Goal: Information Seeking & Learning: Learn about a topic

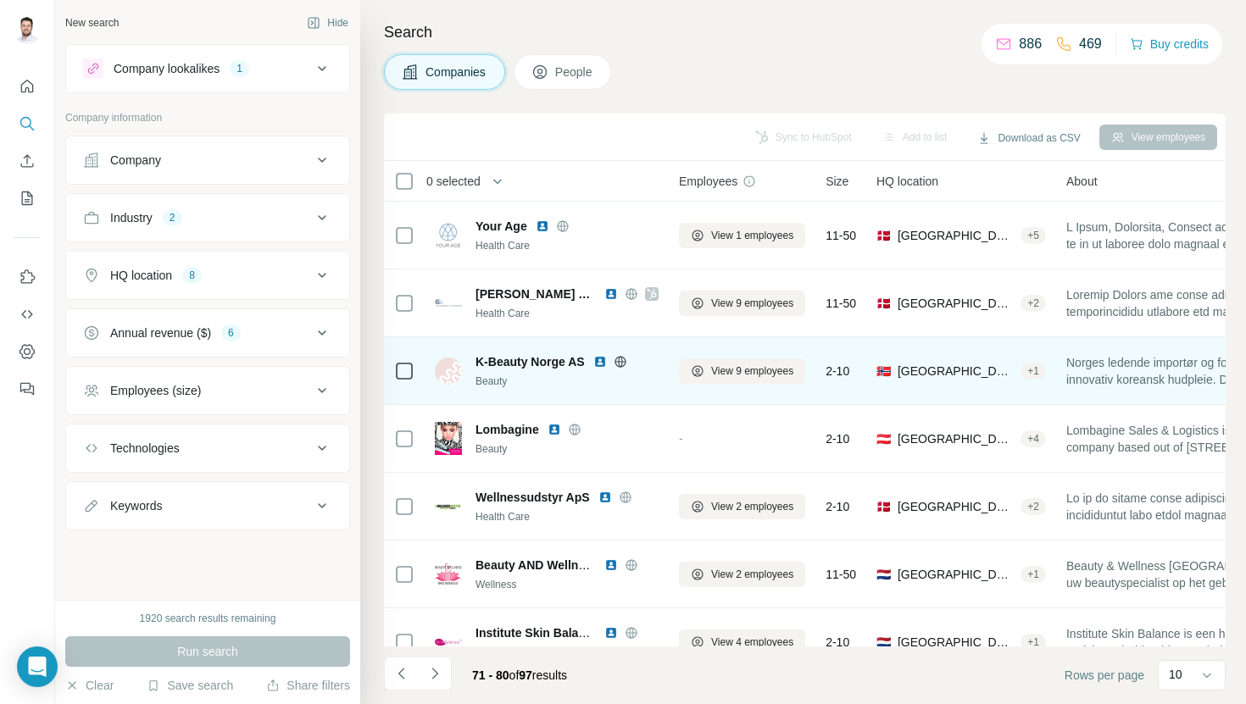
click at [598, 358] on img at bounding box center [600, 362] width 14 height 14
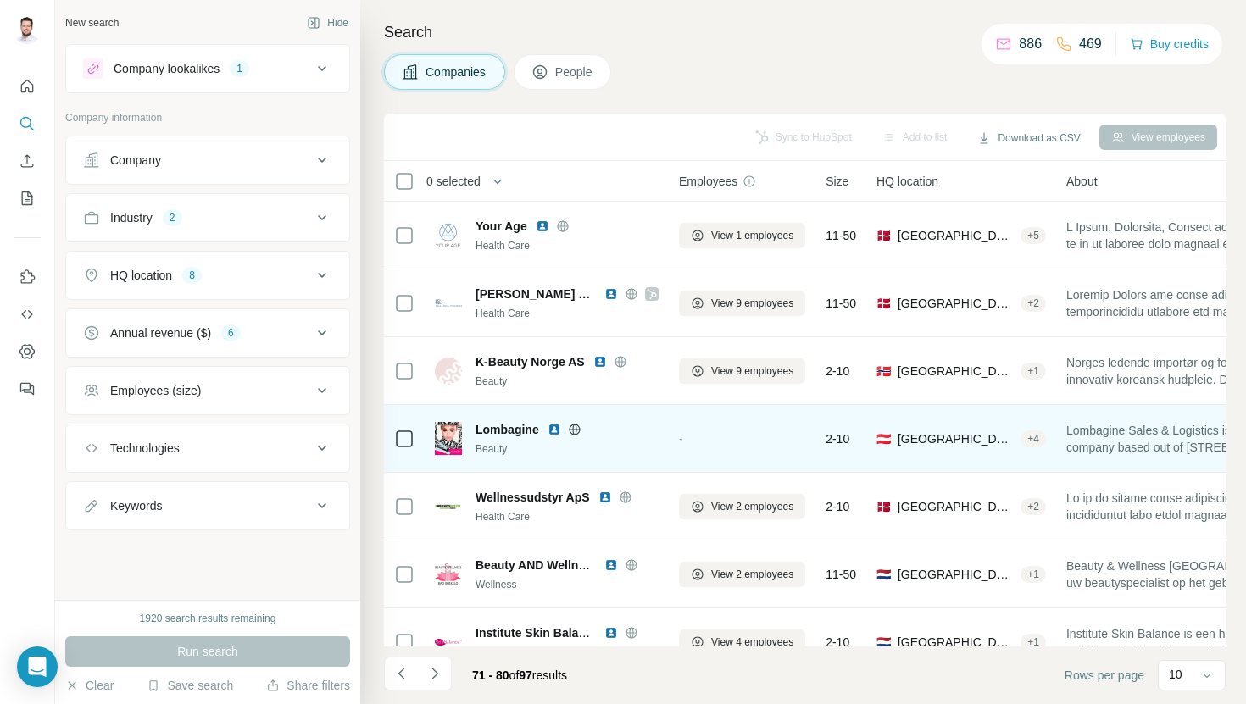
click at [554, 426] on img at bounding box center [555, 430] width 14 height 14
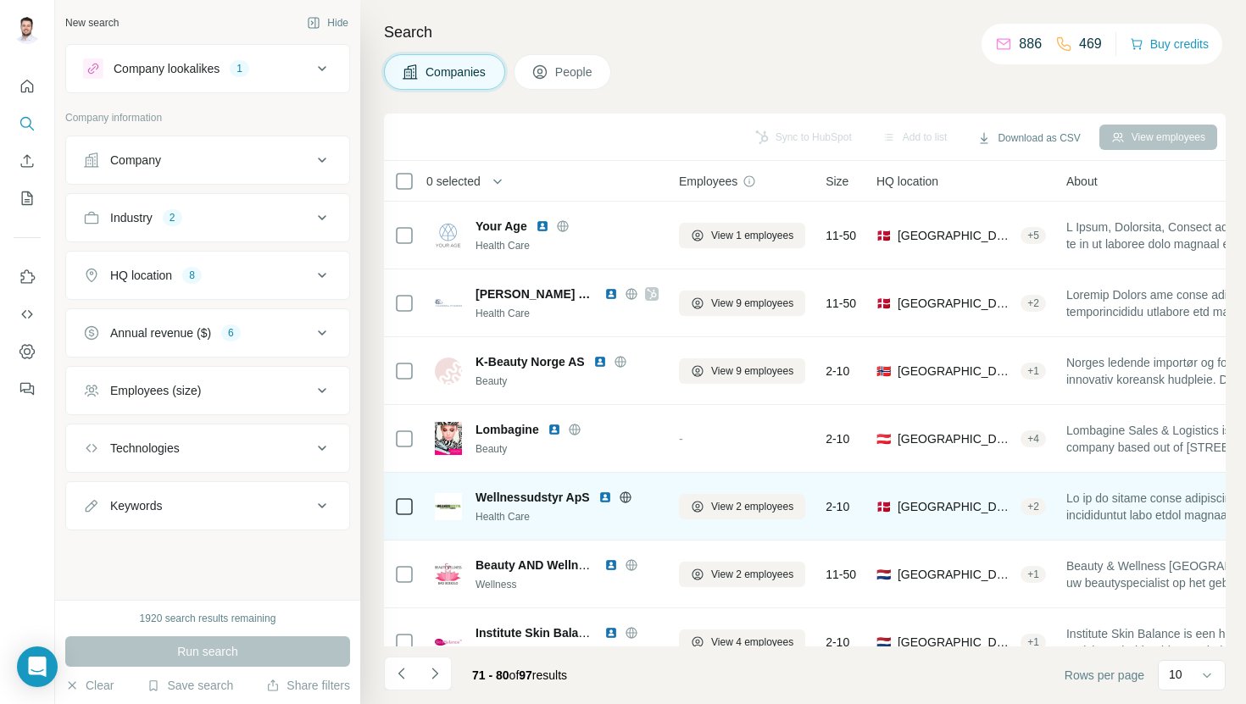
click at [606, 498] on img at bounding box center [605, 498] width 14 height 14
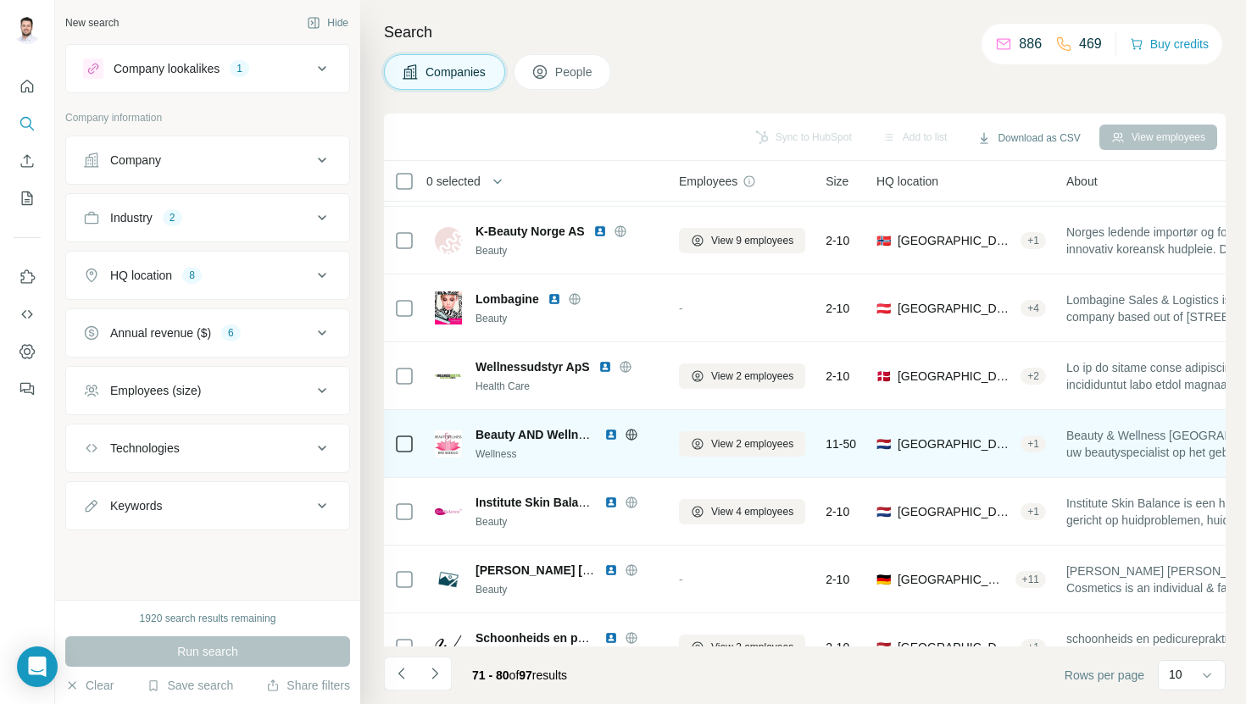
scroll to position [191, 0]
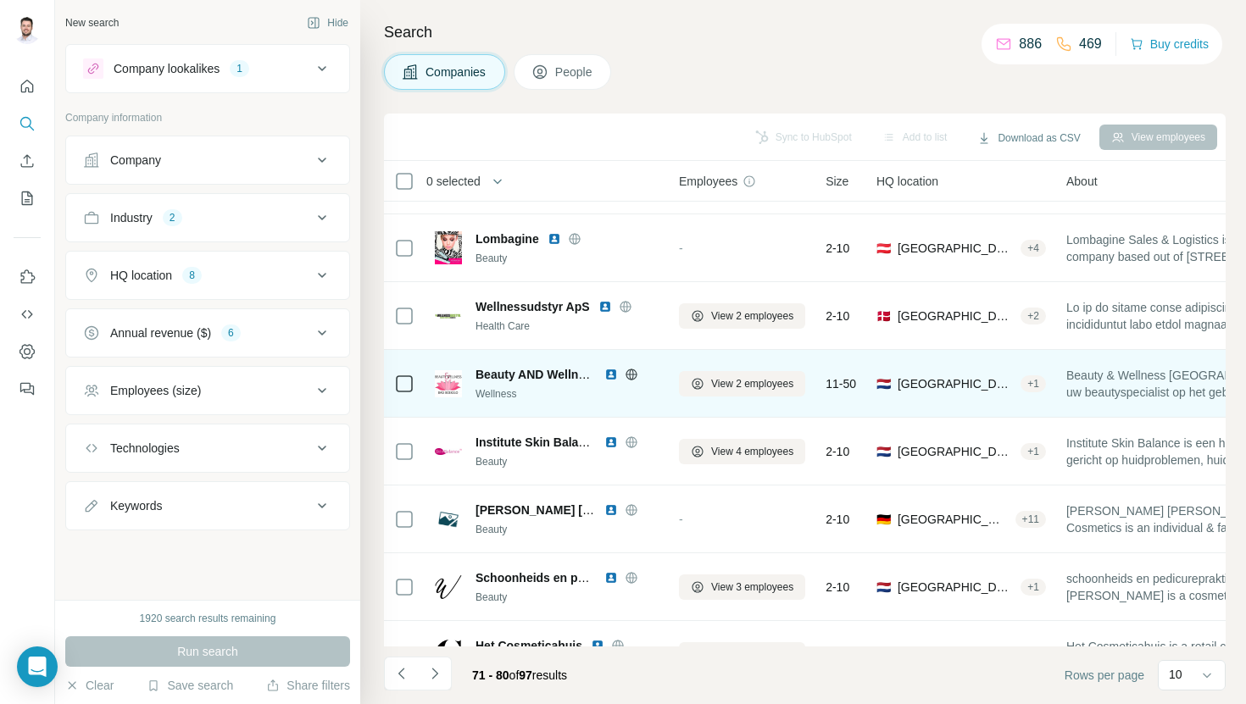
click at [610, 374] on img at bounding box center [611, 375] width 14 height 14
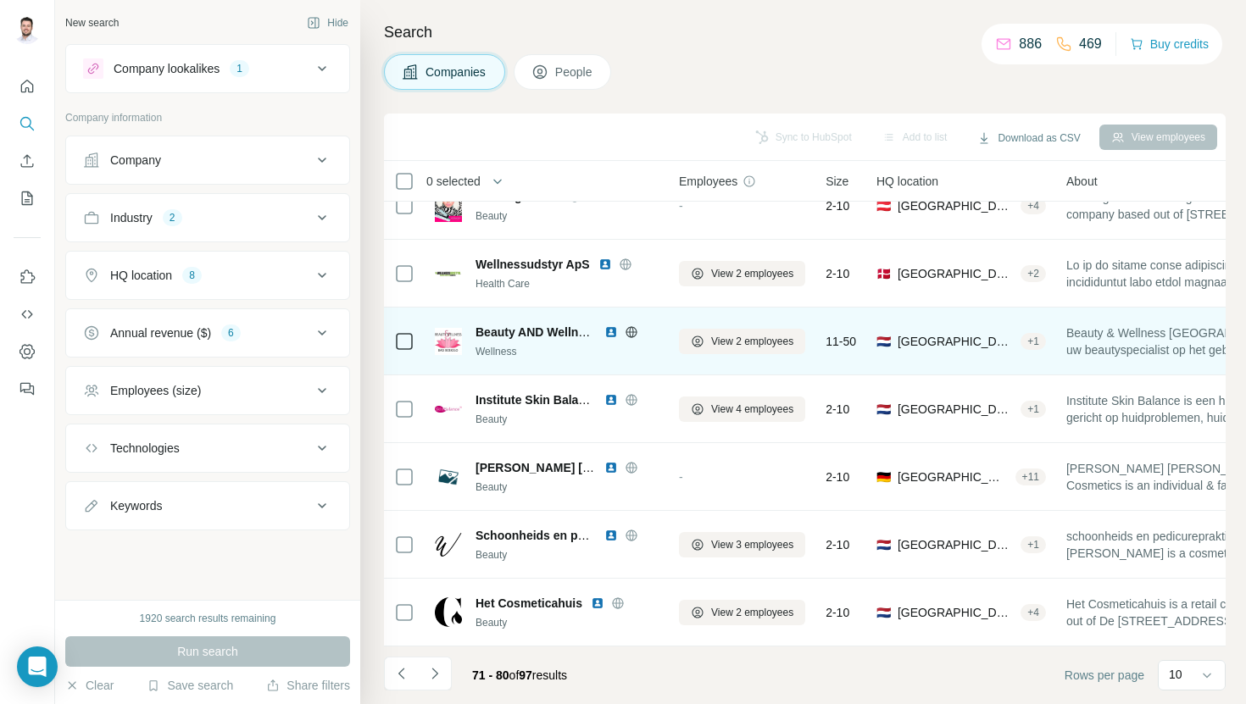
scroll to position [232, 0]
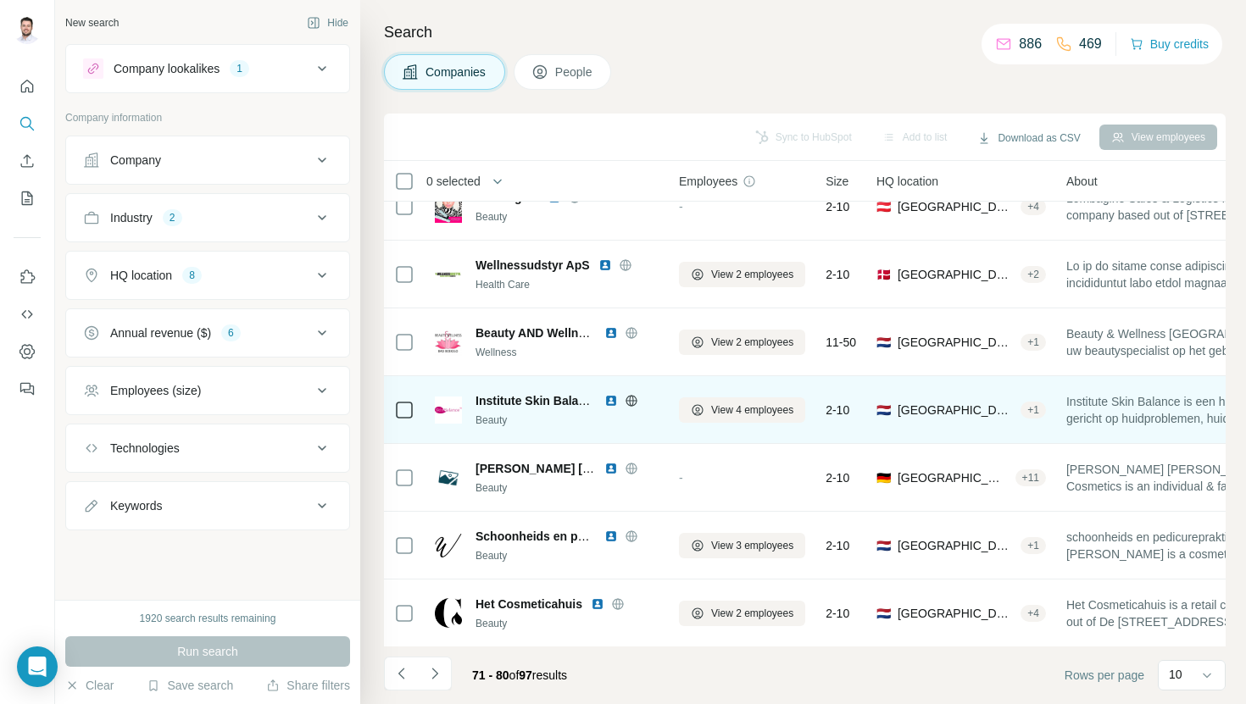
click at [607, 400] on img at bounding box center [611, 401] width 14 height 14
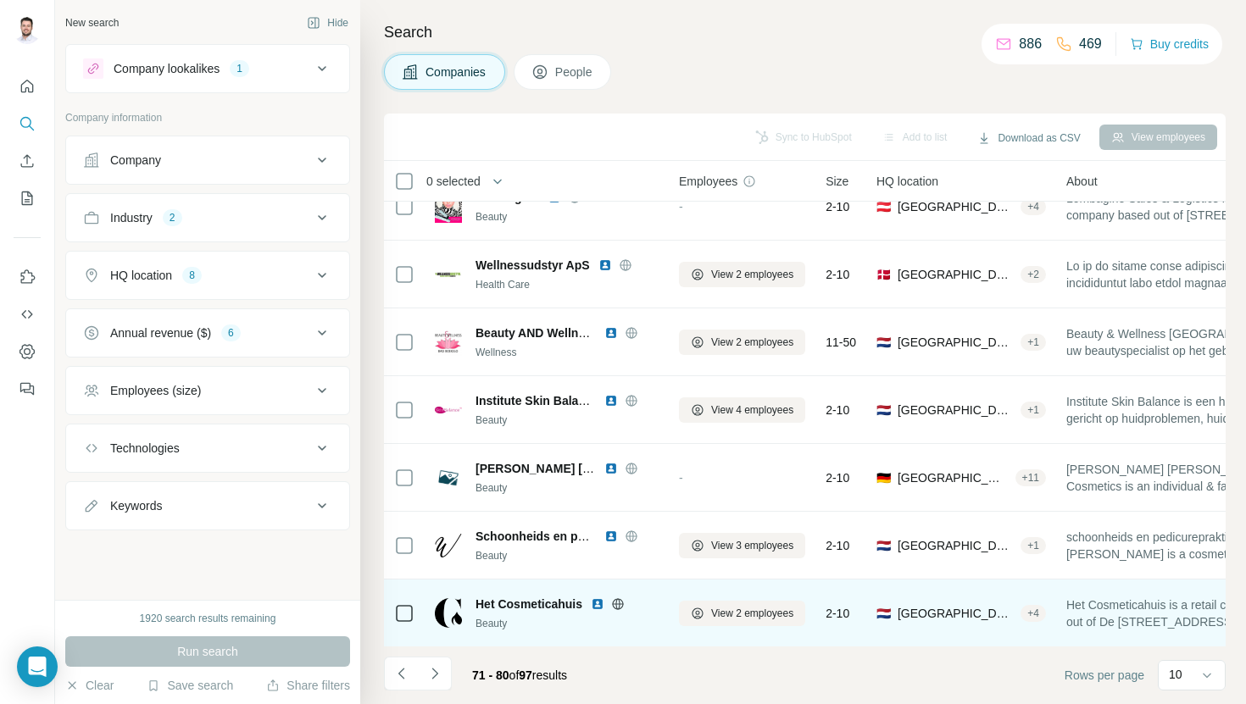
click at [595, 606] on img at bounding box center [598, 605] width 14 height 14
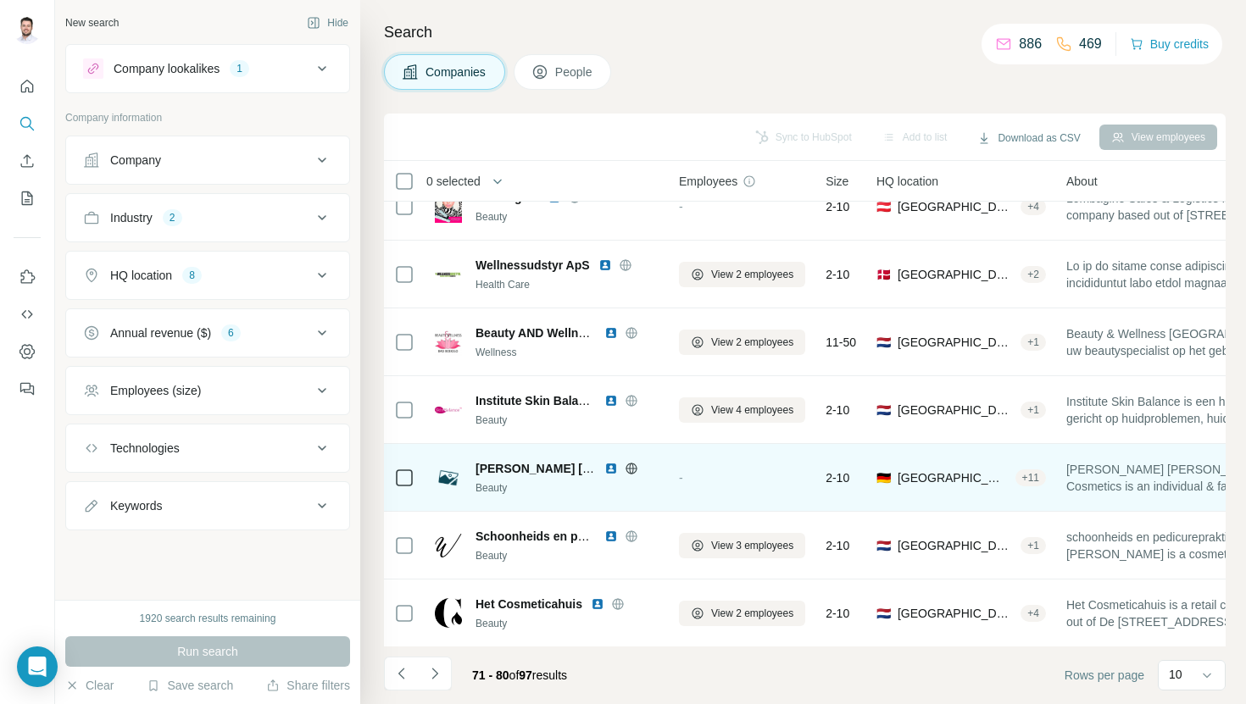
click at [607, 471] on img at bounding box center [611, 469] width 14 height 14
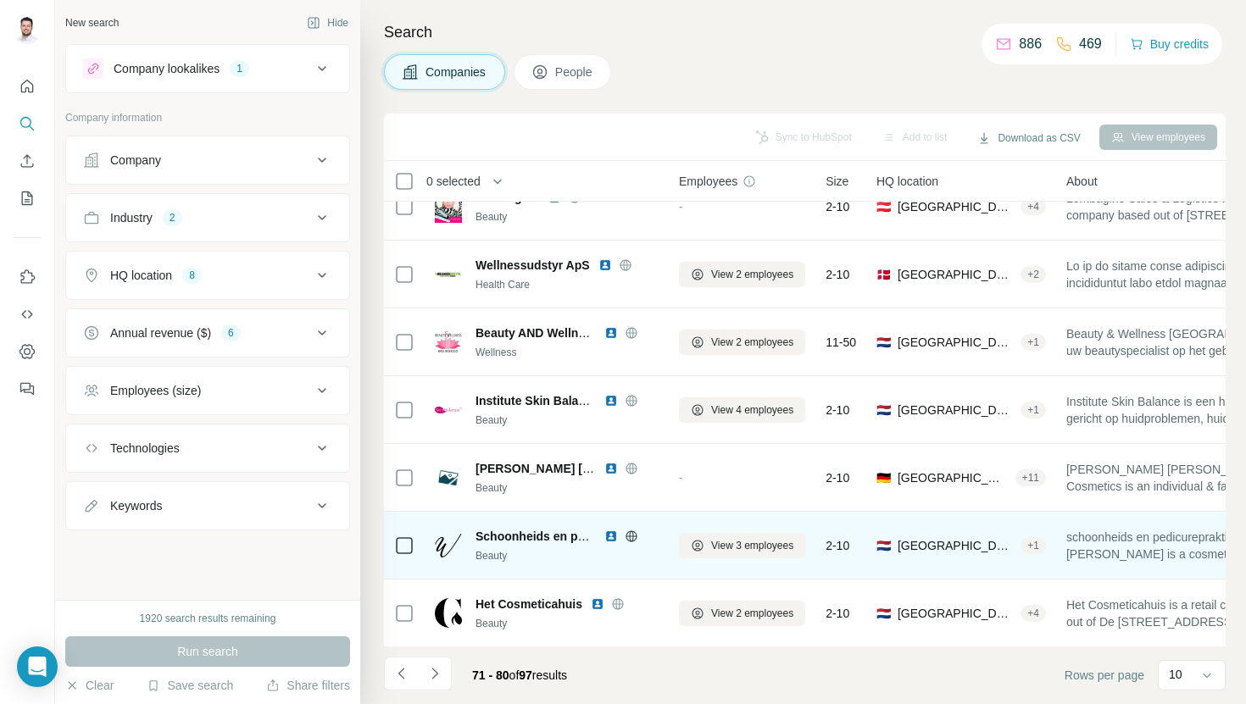
click at [602, 536] on div "Schoonheids en pedicurepraktijk [PERSON_NAME]" at bounding box center [567, 536] width 183 height 17
click at [606, 536] on img at bounding box center [611, 537] width 14 height 14
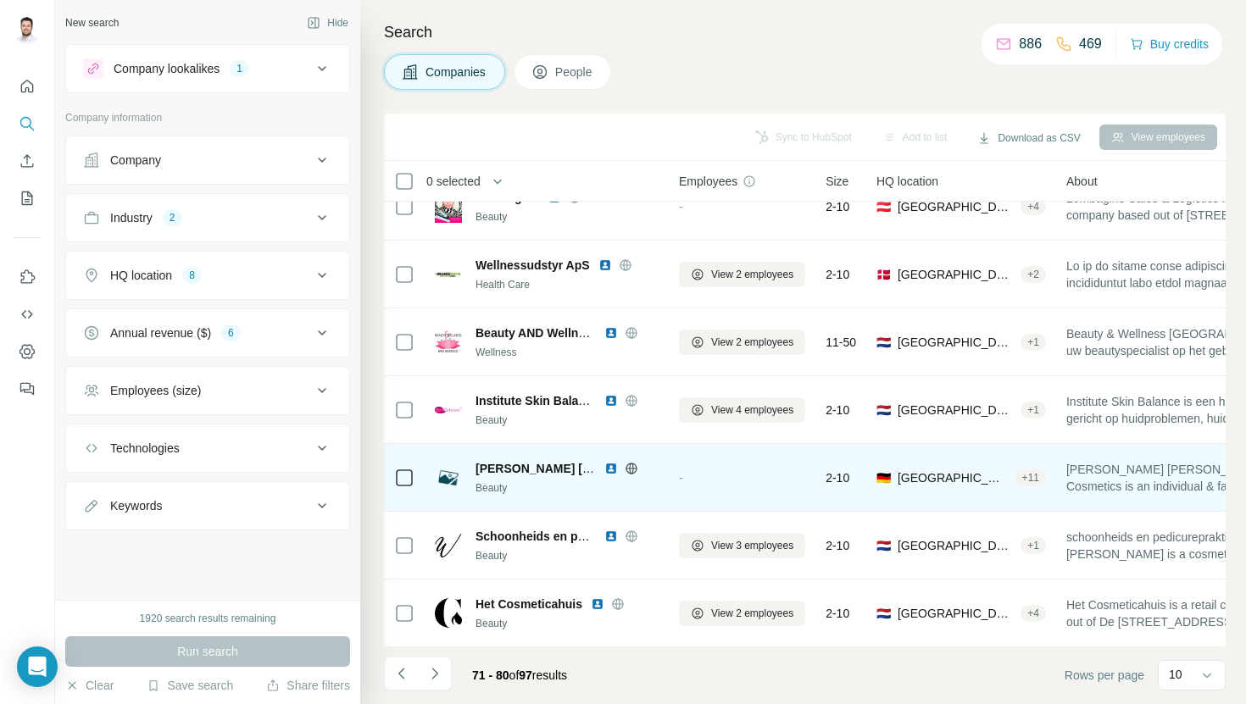
scroll to position [233, 0]
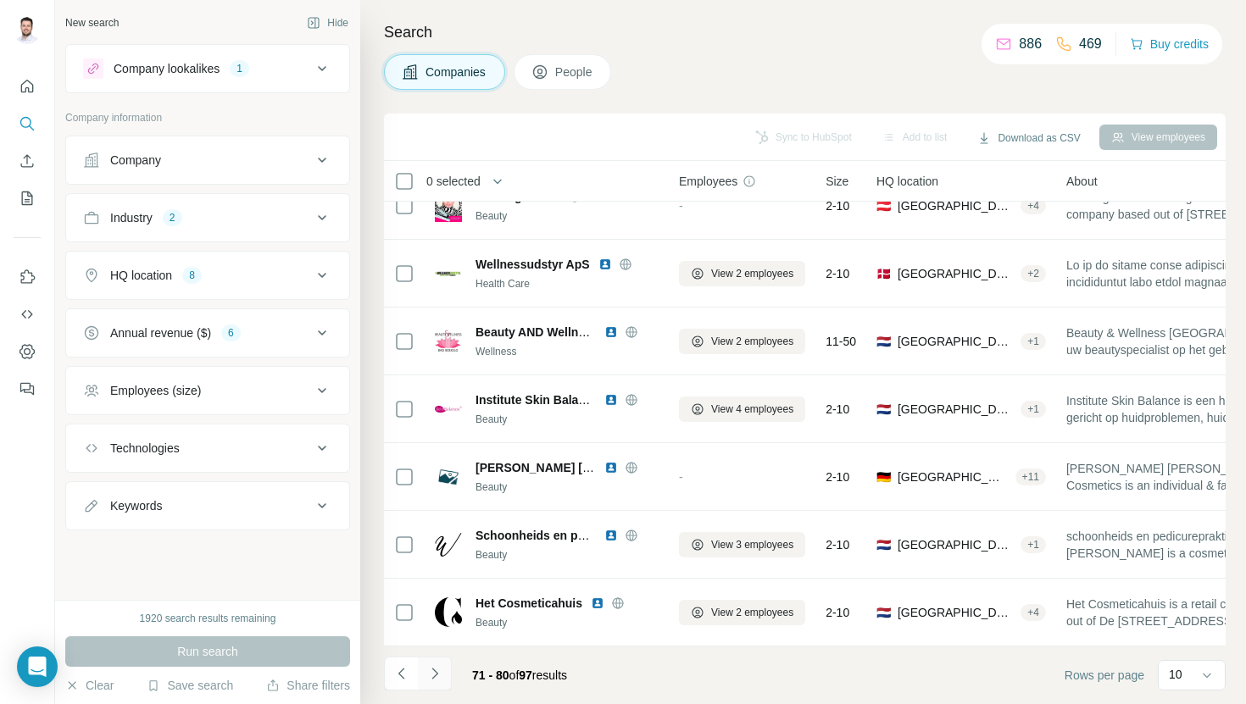
click at [438, 670] on icon "Navigate to next page" at bounding box center [434, 673] width 17 height 17
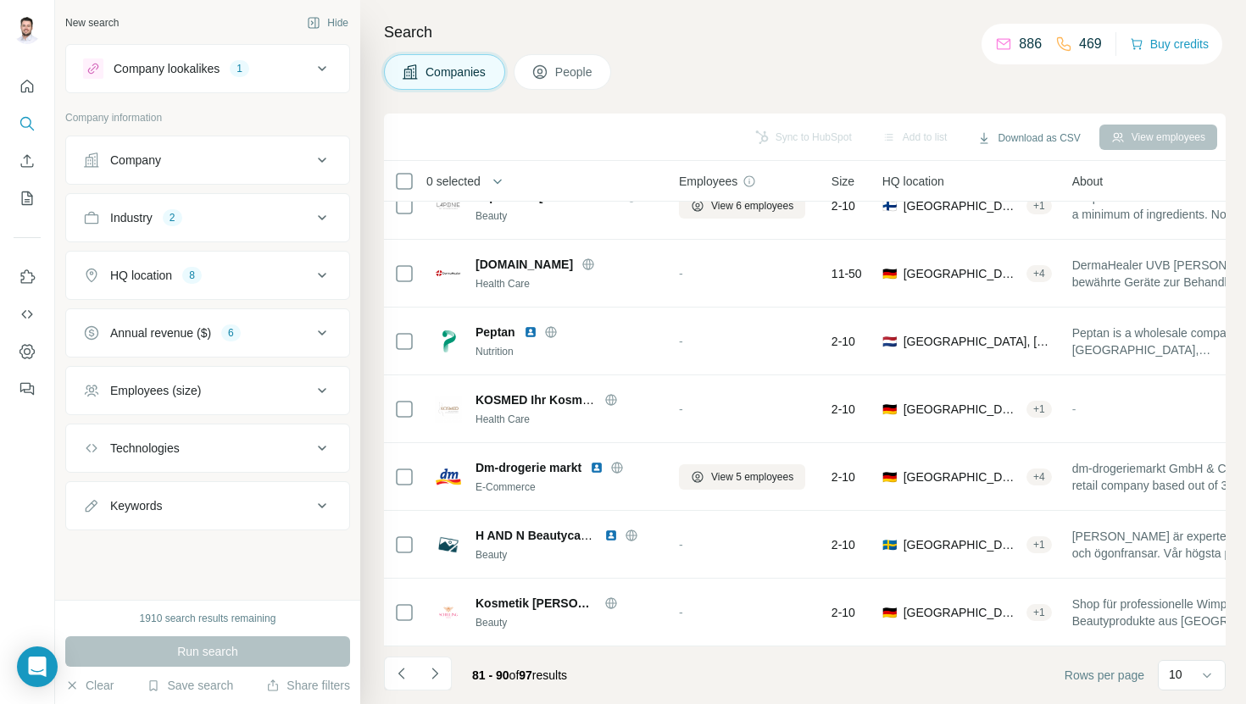
scroll to position [0, 0]
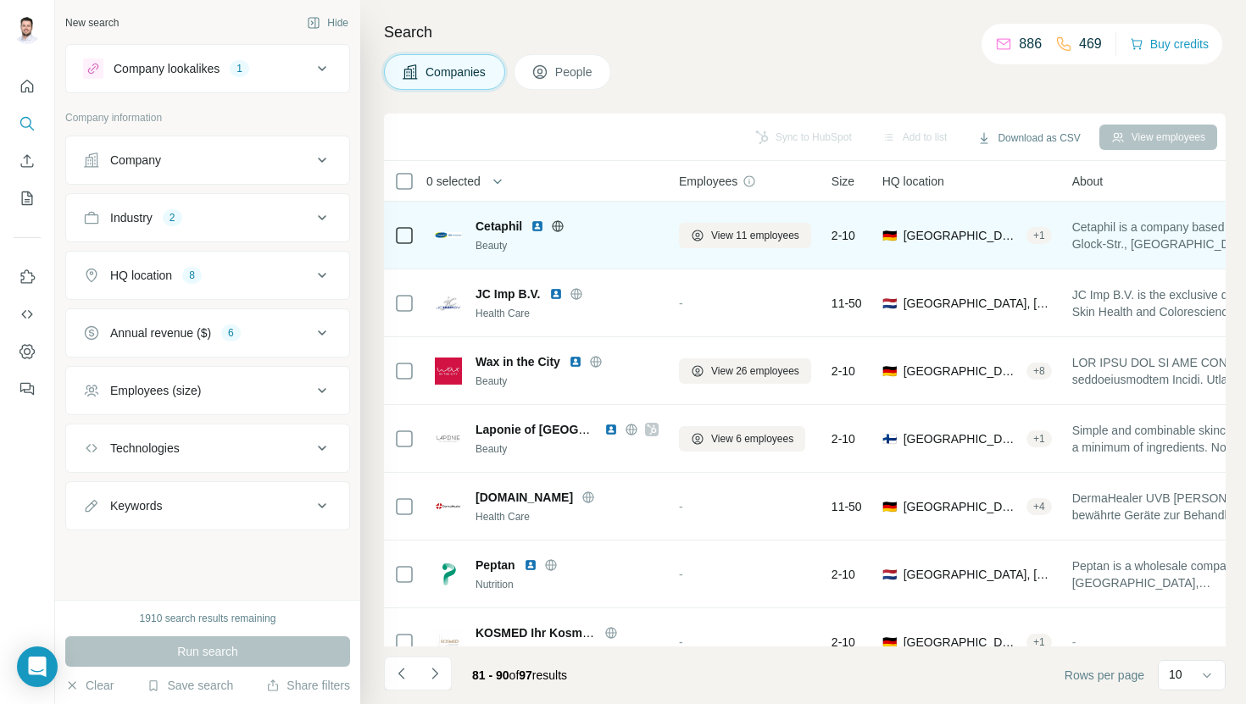
click at [539, 230] on img at bounding box center [538, 227] width 14 height 14
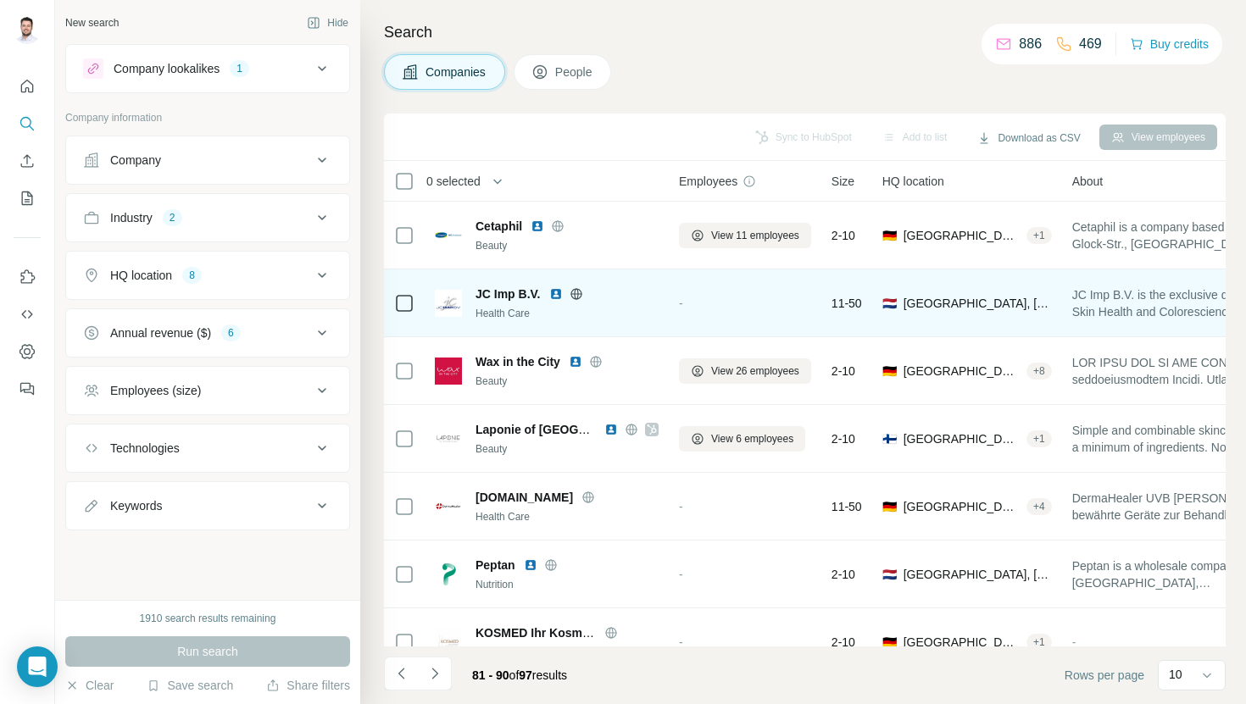
click at [553, 296] on img at bounding box center [556, 294] width 14 height 14
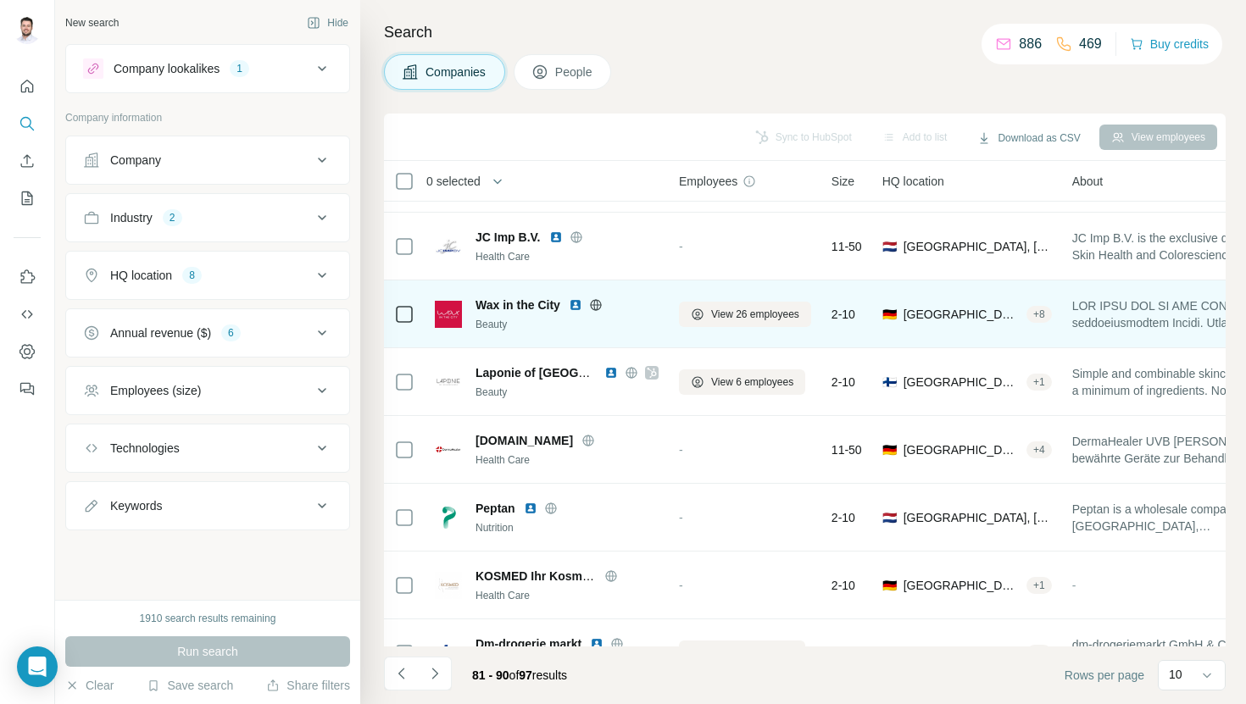
scroll to position [56, 0]
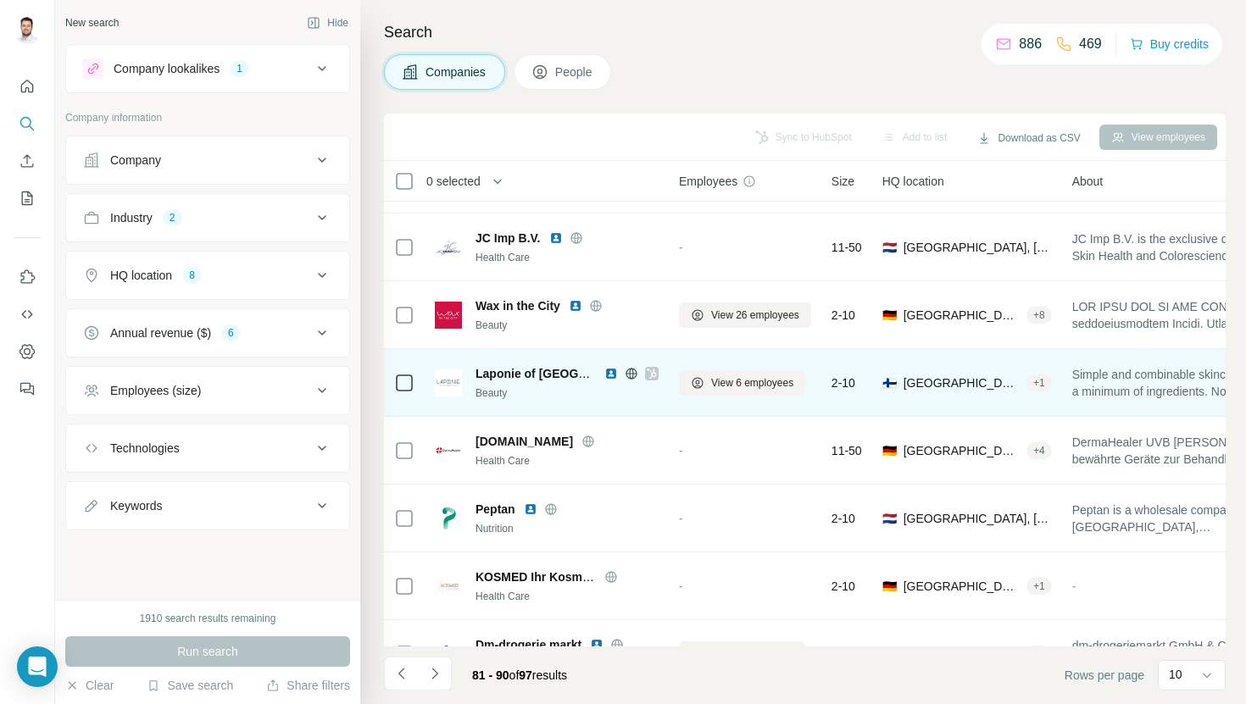
click at [612, 374] on img at bounding box center [611, 374] width 14 height 14
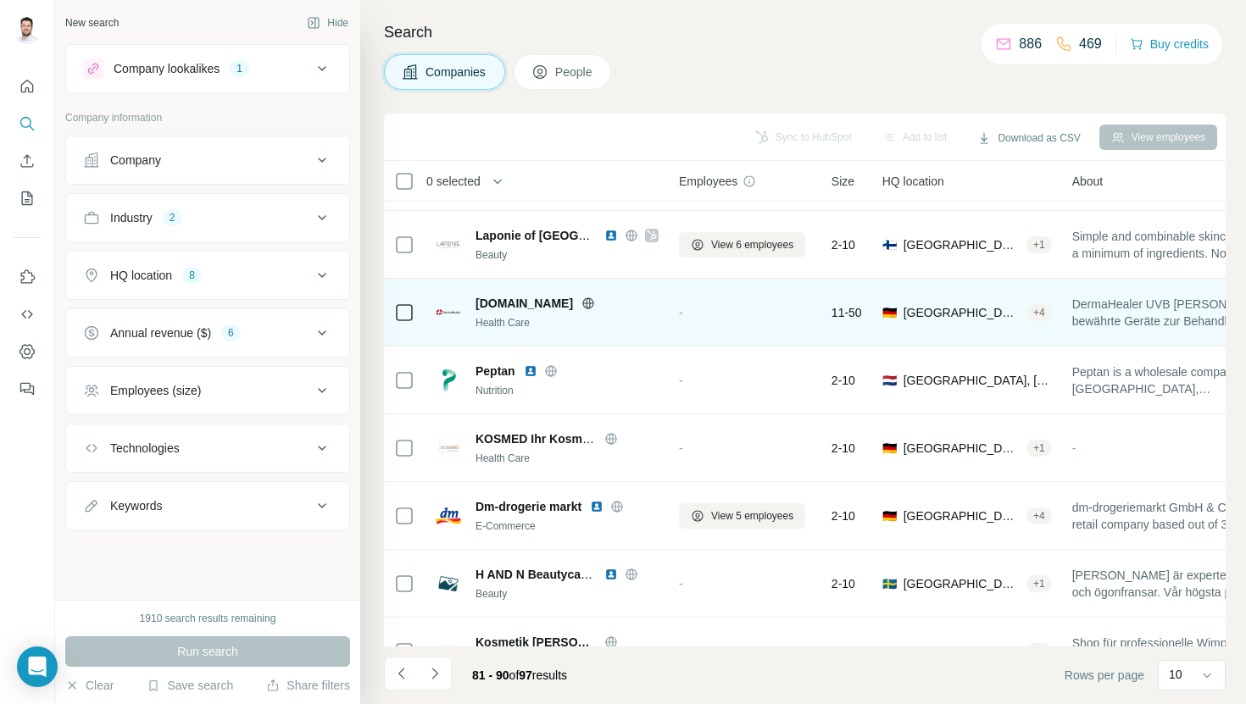
scroll to position [198, 0]
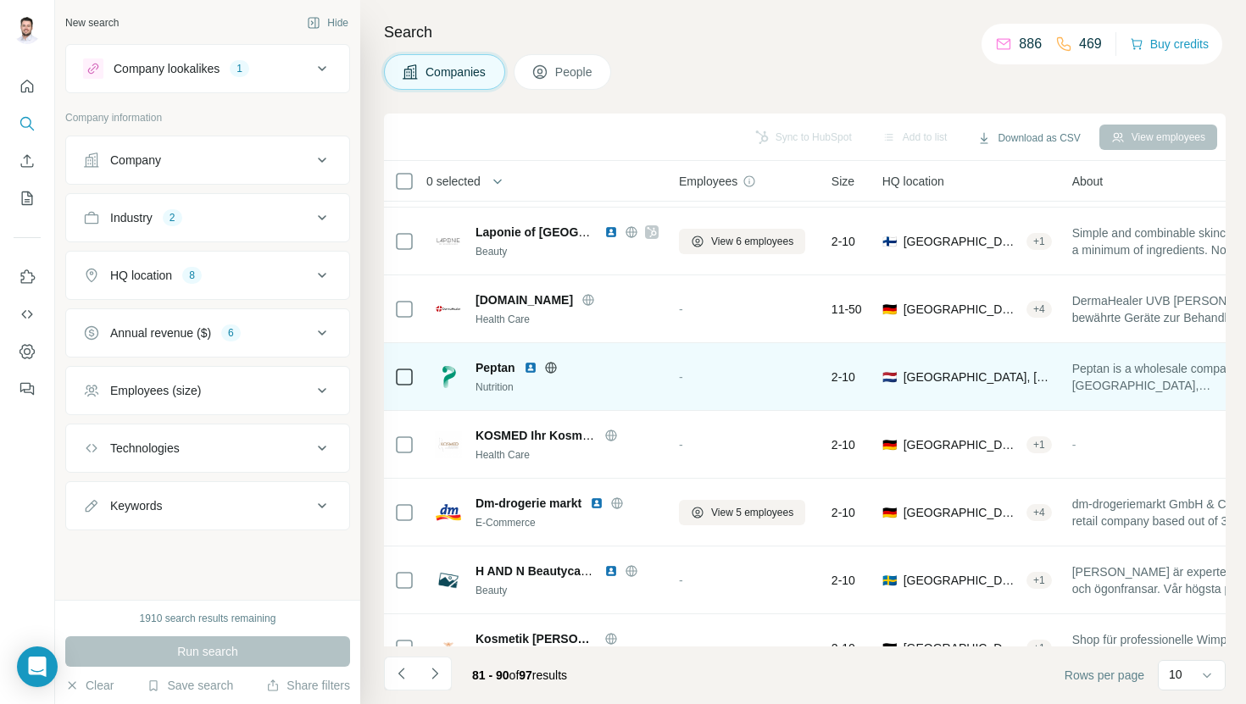
click at [534, 368] on img at bounding box center [531, 368] width 14 height 14
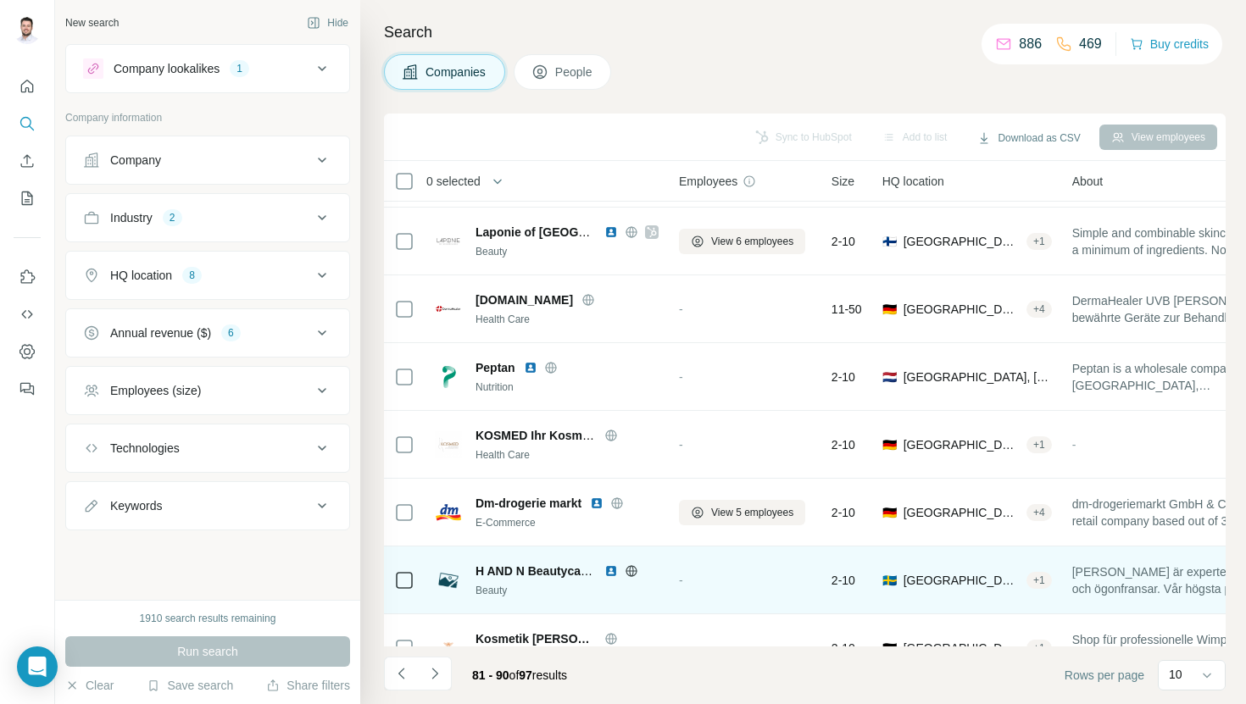
scroll to position [233, 0]
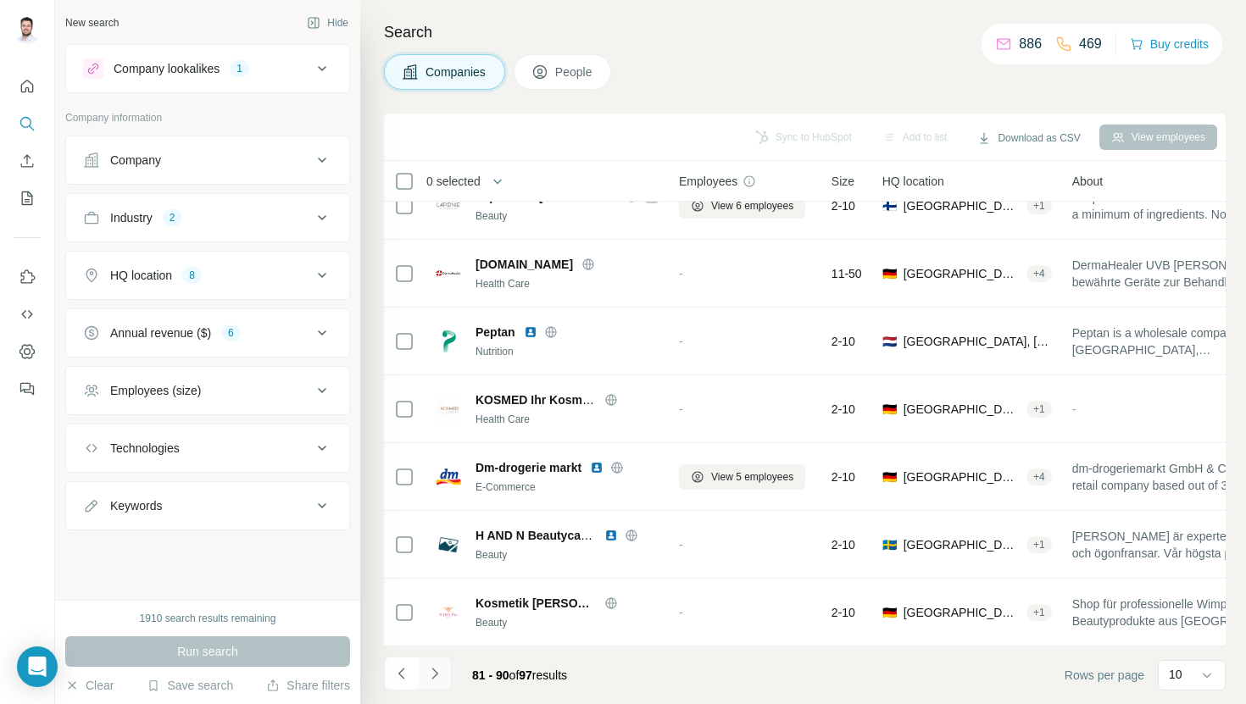
click at [448, 673] on button "Navigate to next page" at bounding box center [435, 674] width 34 height 34
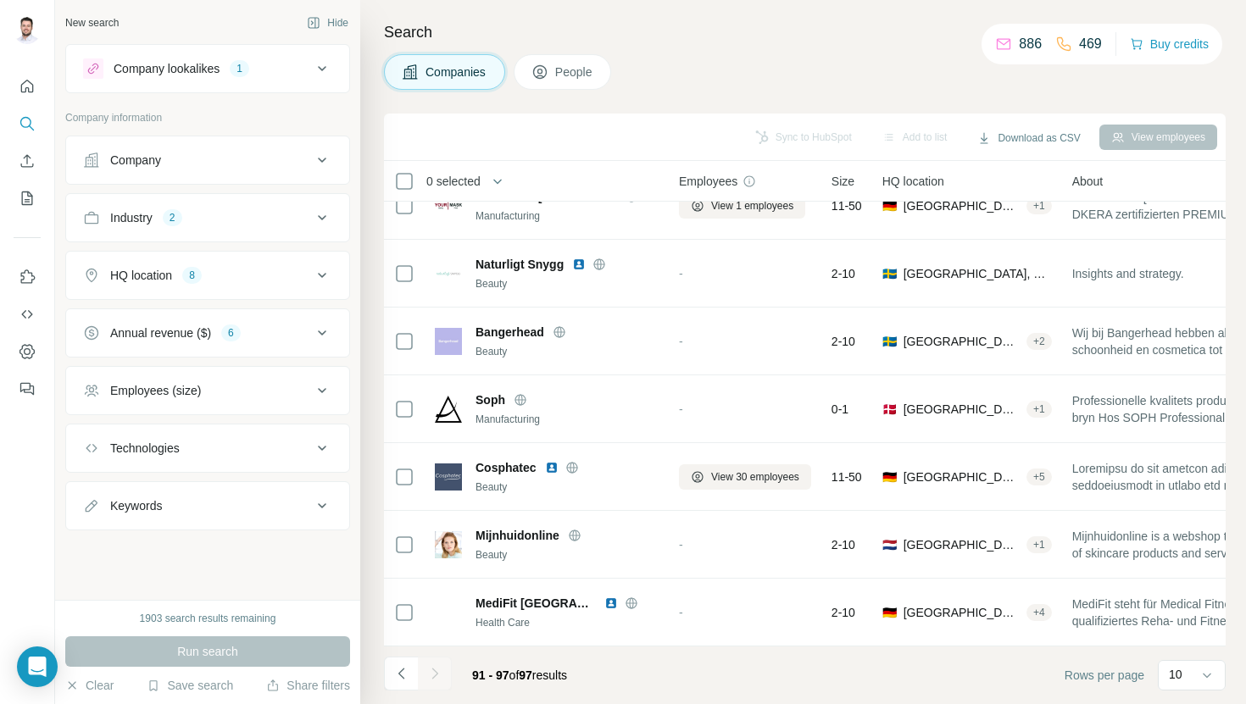
scroll to position [0, 0]
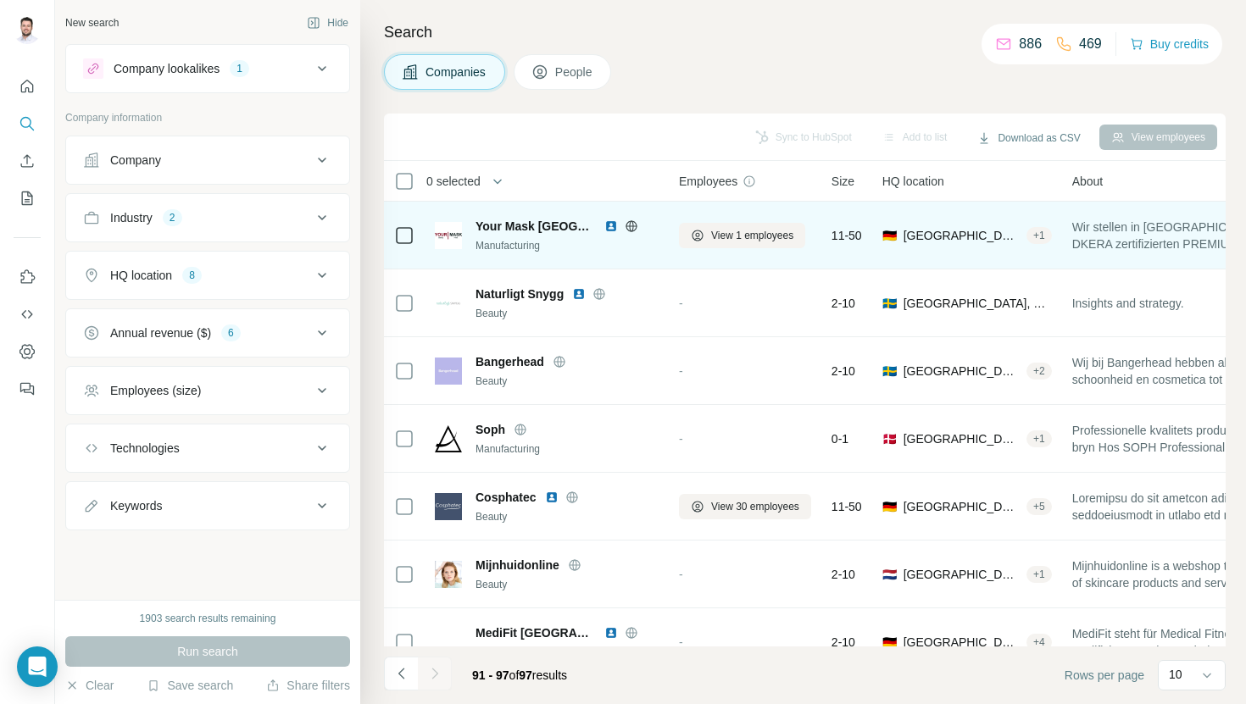
click at [604, 228] on img at bounding box center [611, 227] width 14 height 14
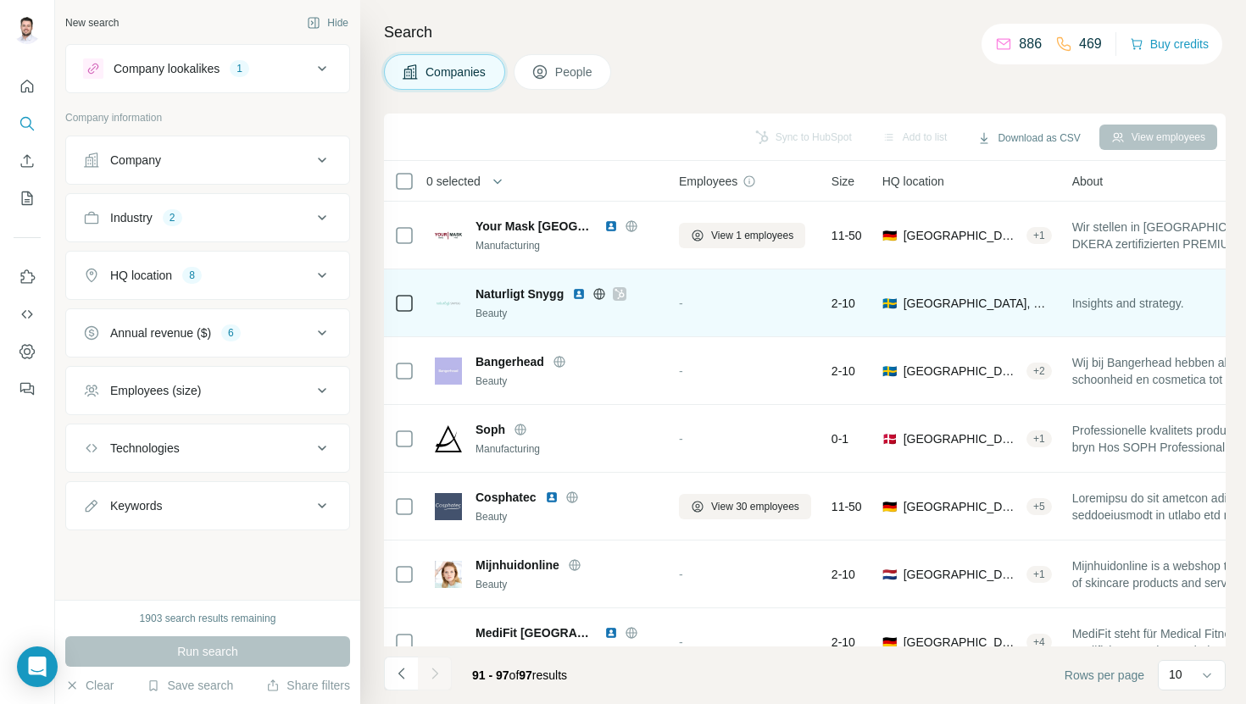
click at [580, 292] on img at bounding box center [579, 294] width 14 height 14
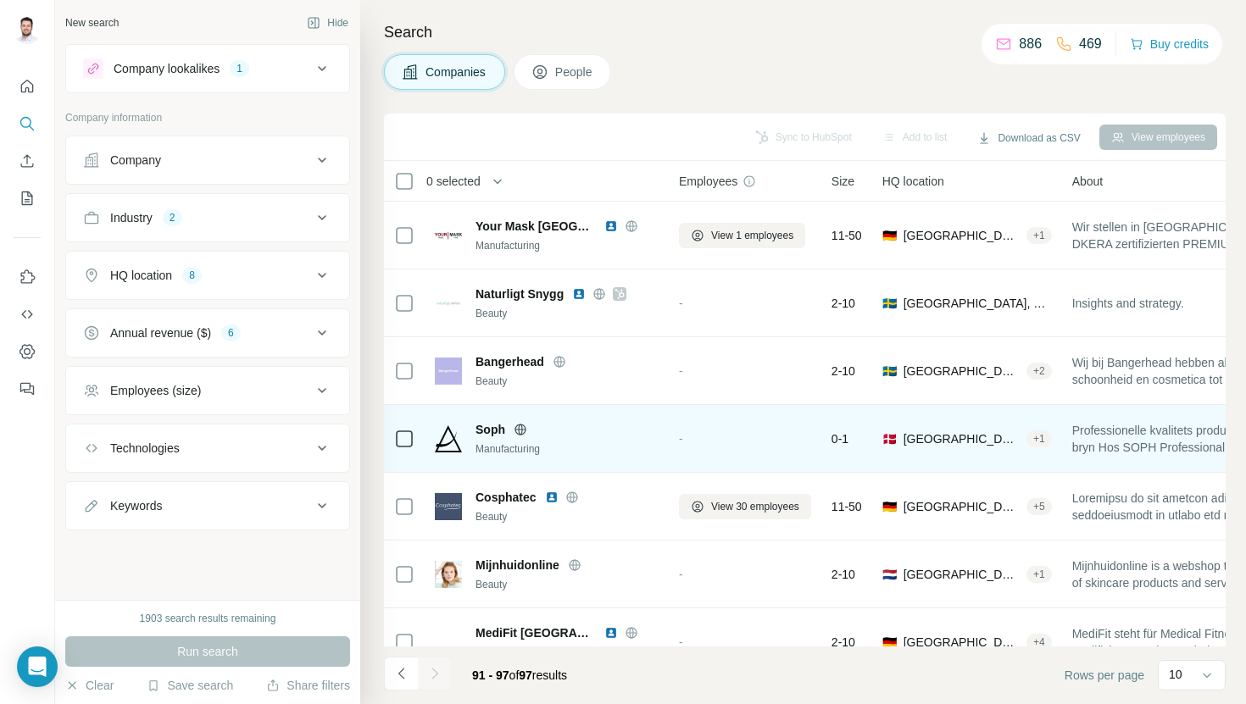
scroll to position [30, 0]
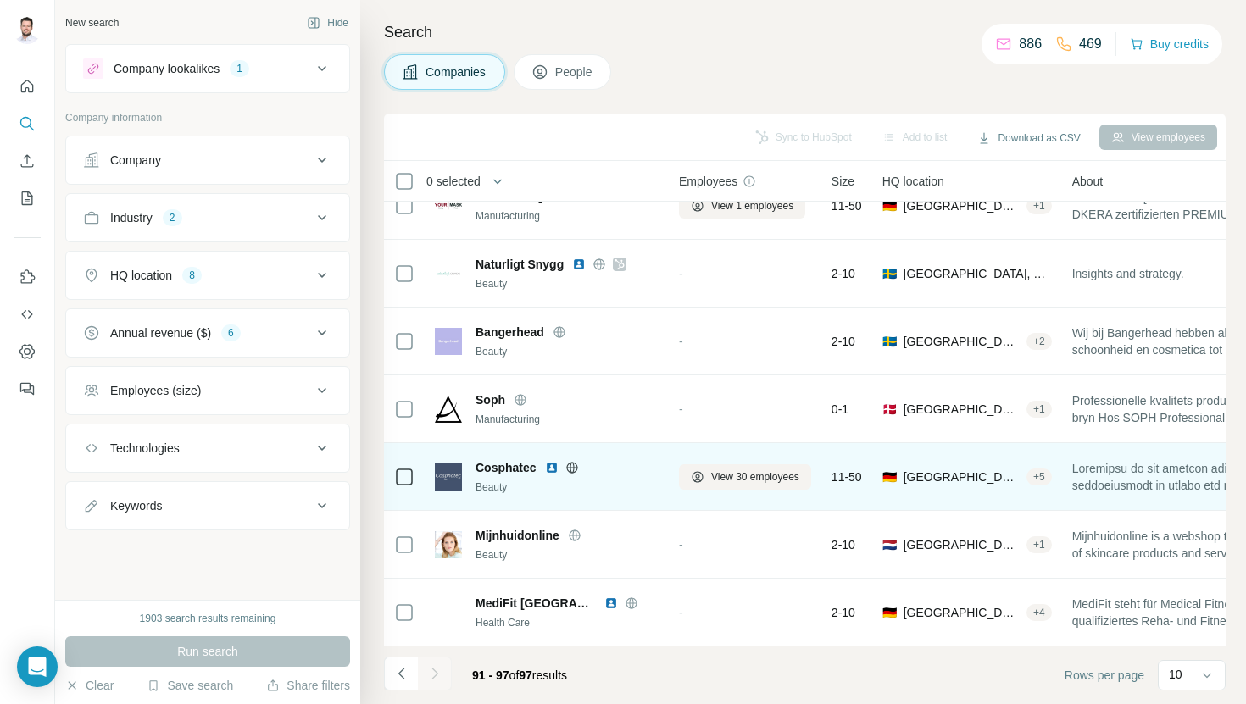
click at [554, 465] on img at bounding box center [552, 468] width 14 height 14
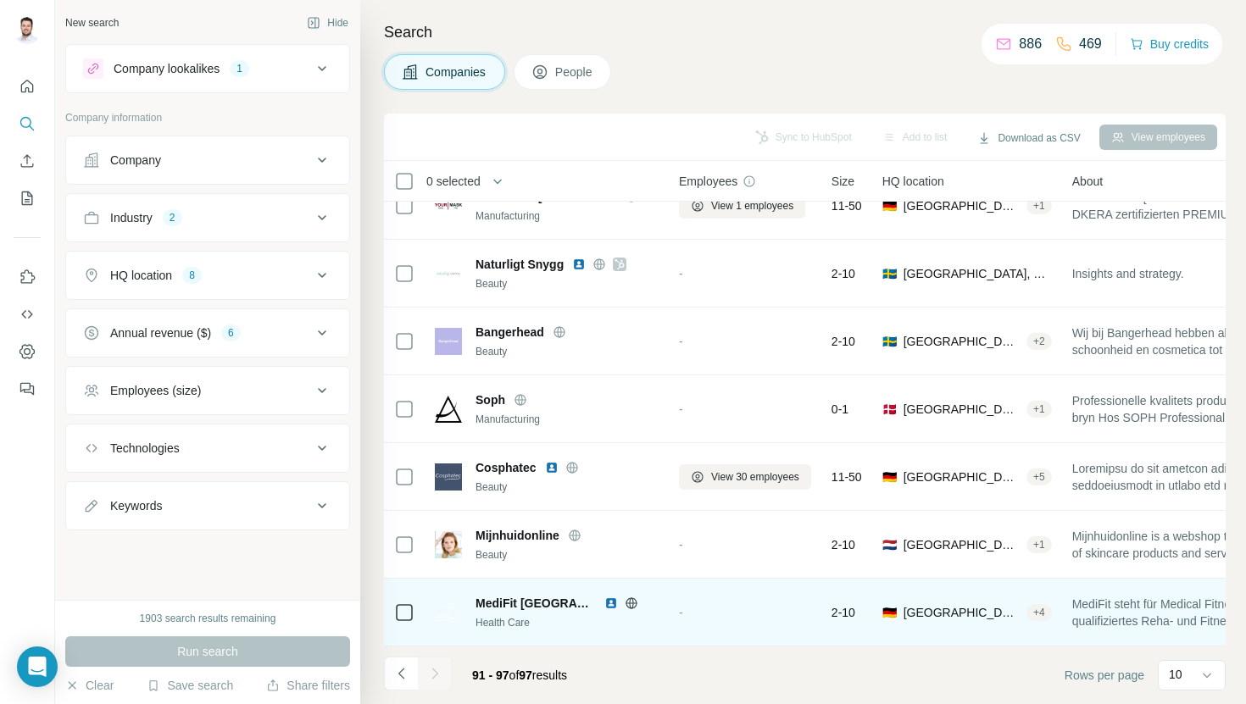
click at [612, 604] on img at bounding box center [611, 604] width 14 height 14
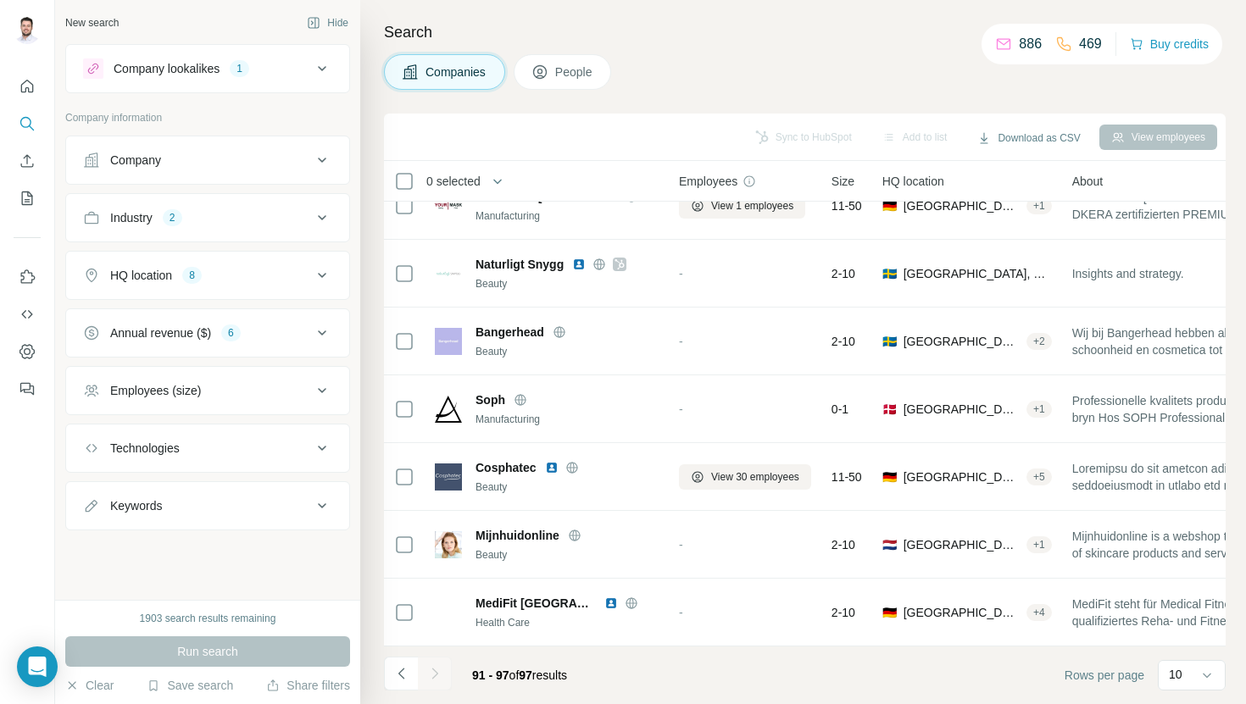
click at [442, 677] on div at bounding box center [435, 674] width 34 height 34
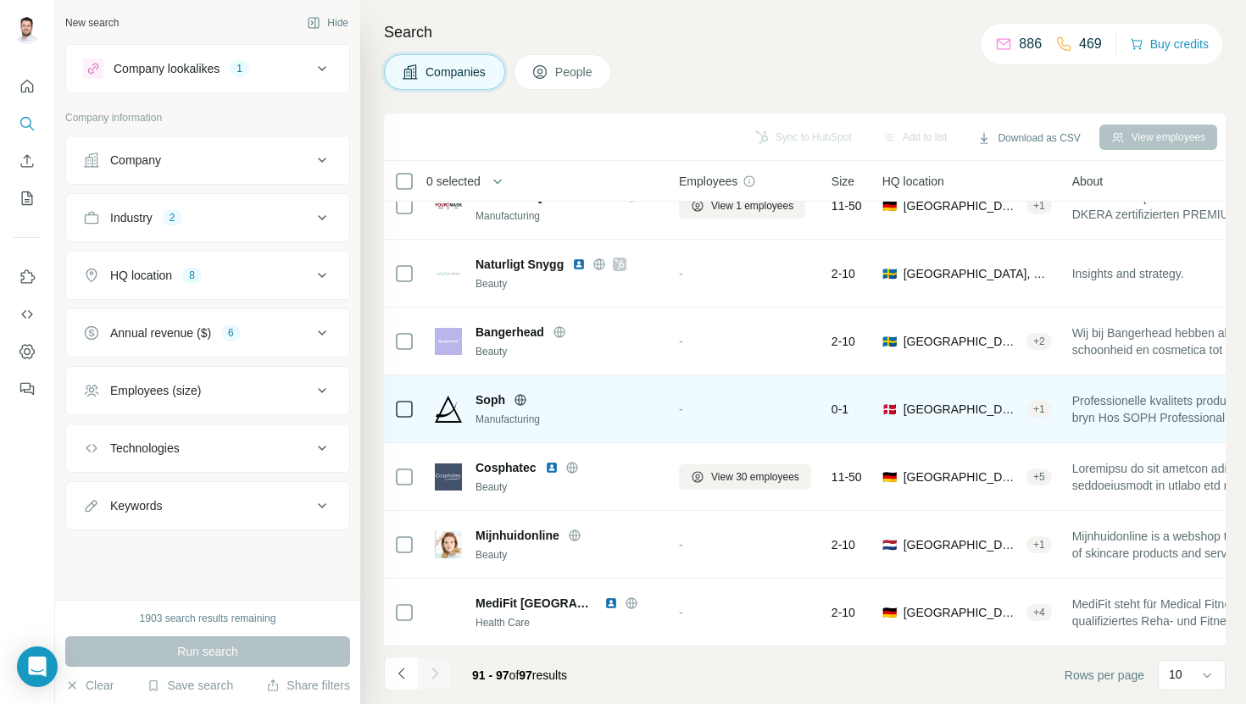
scroll to position [0, 0]
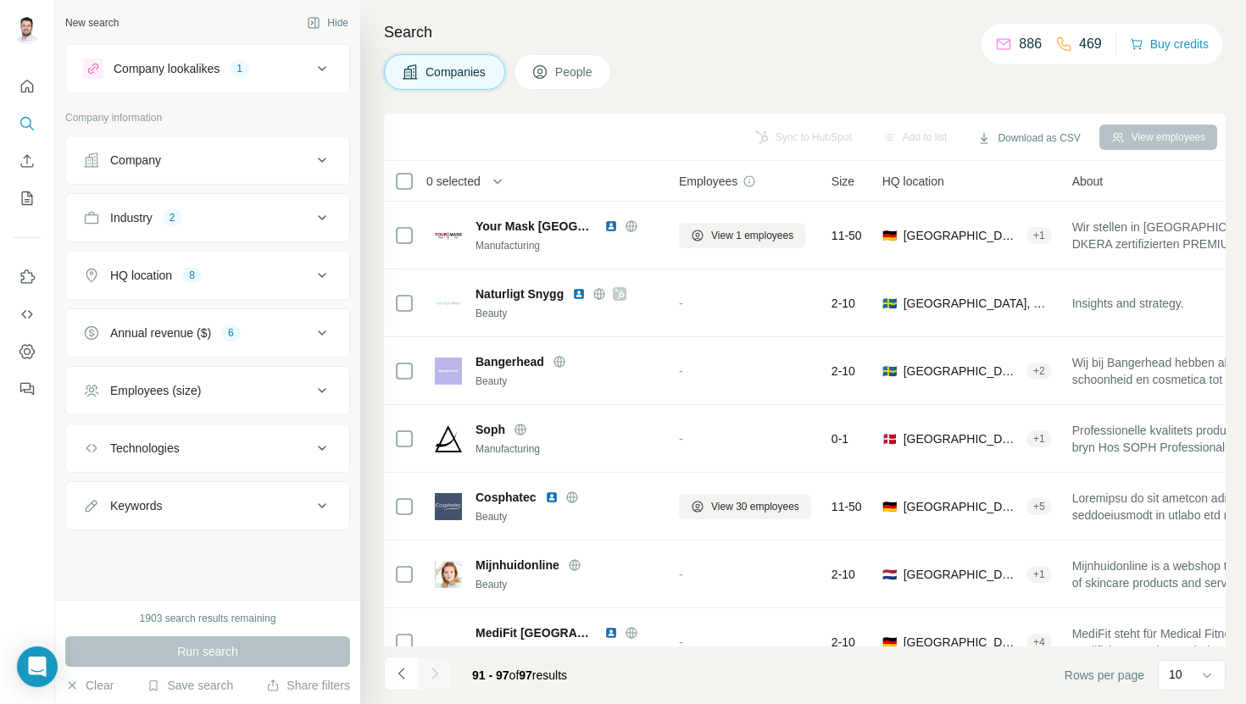
click at [249, 75] on div "1" at bounding box center [239, 68] width 19 height 15
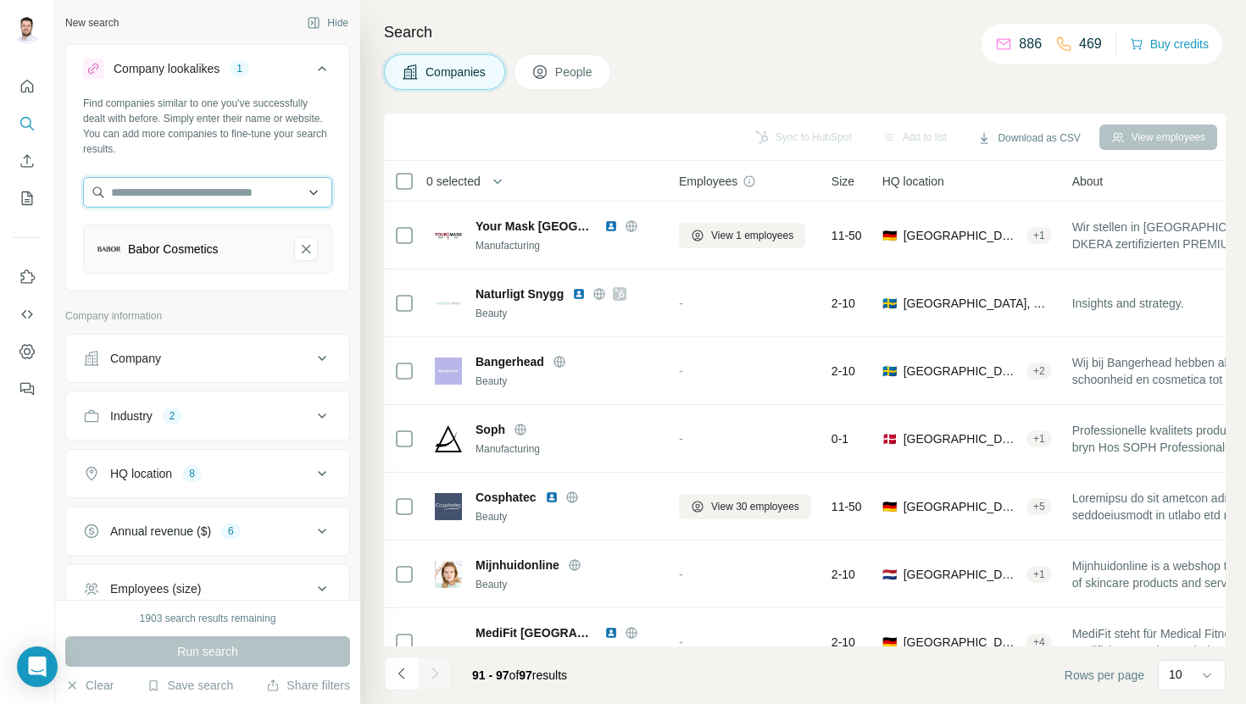
click at [221, 200] on input "text" at bounding box center [207, 192] width 249 height 31
click at [309, 258] on button "Babor Cosmetics-remove-button" at bounding box center [306, 249] width 24 height 24
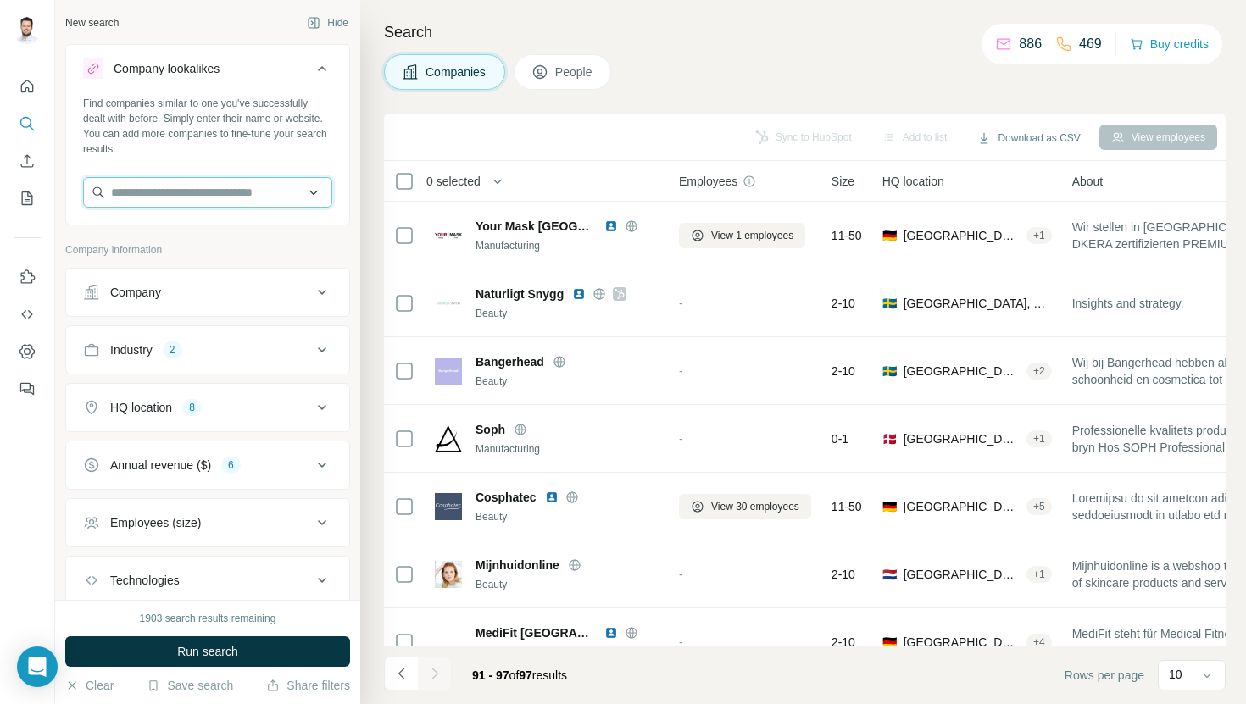
click at [285, 195] on input "text" at bounding box center [207, 192] width 249 height 31
type input "*"
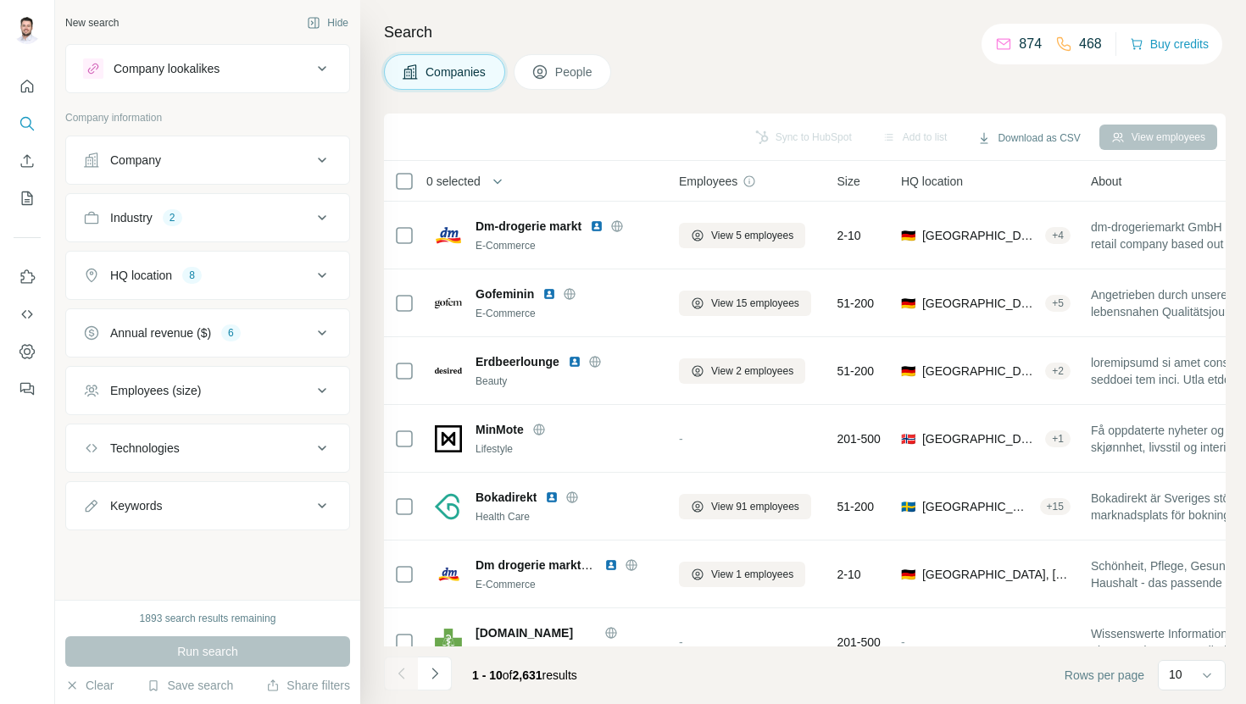
click at [286, 81] on button "Company lookalikes" at bounding box center [207, 68] width 283 height 41
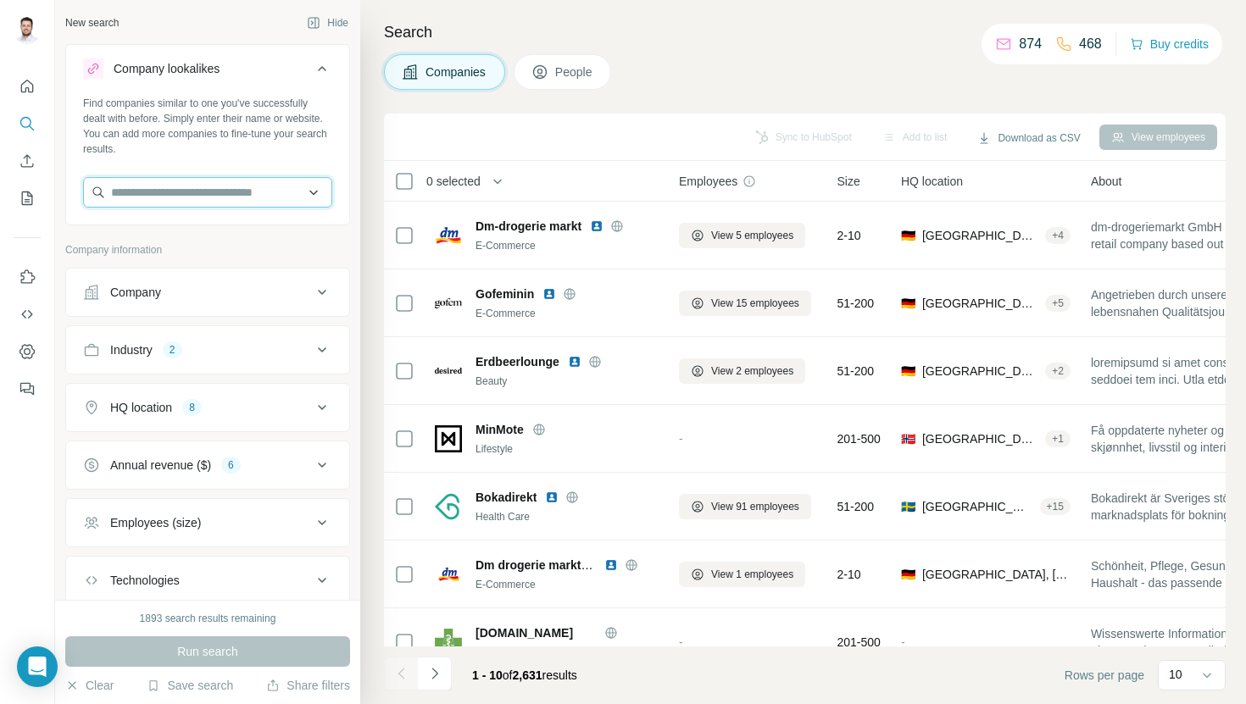
click at [262, 177] on input "text" at bounding box center [207, 192] width 249 height 31
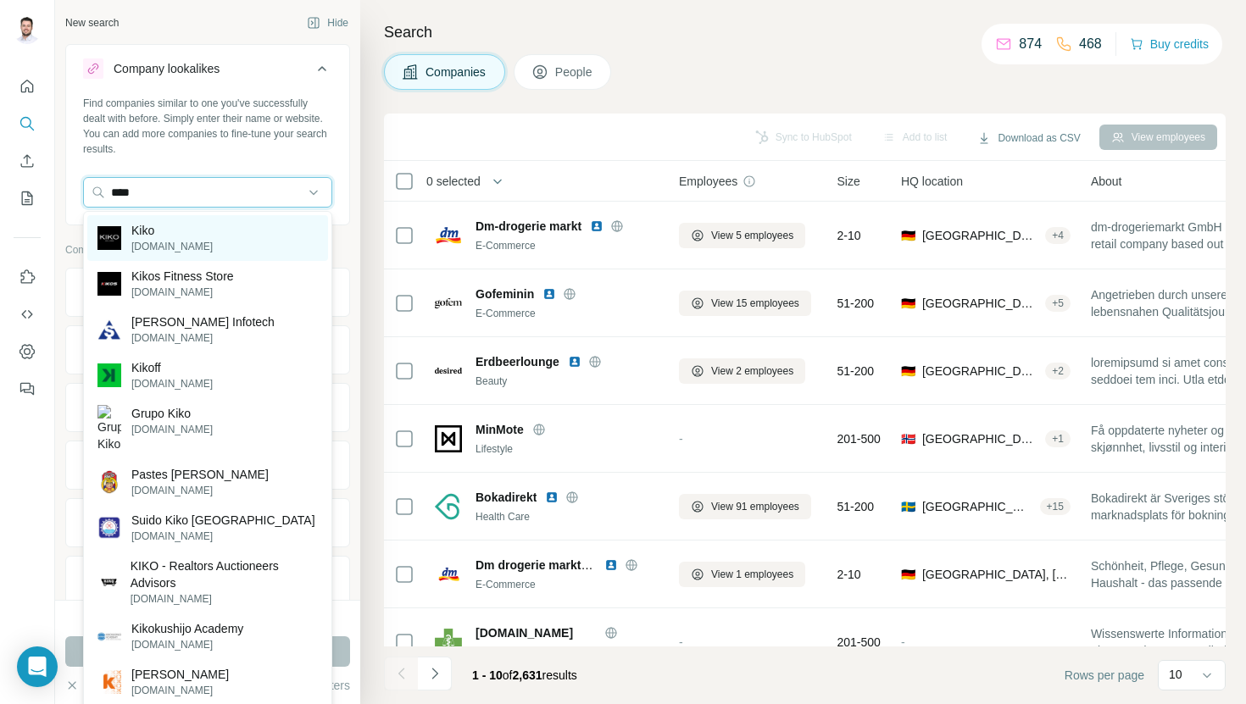
type input "****"
click at [269, 245] on div "Kiko kikocosmetics.com" at bounding box center [207, 238] width 241 height 46
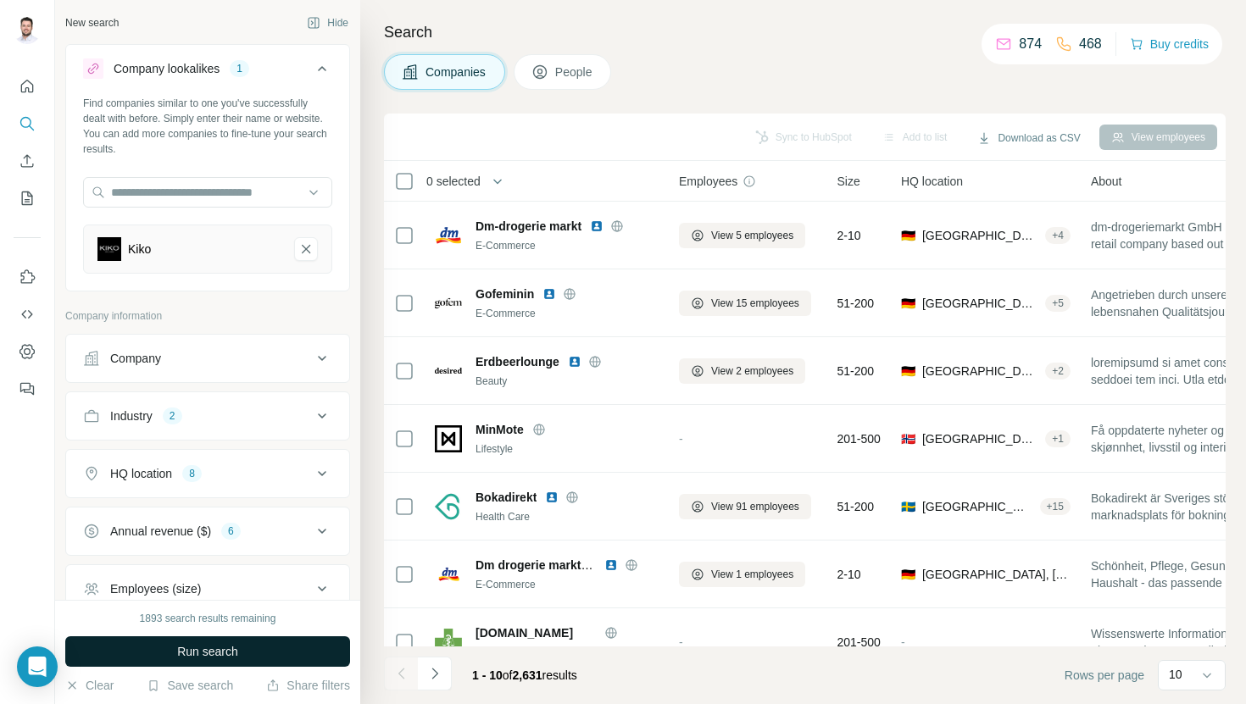
click at [253, 657] on button "Run search" at bounding box center [207, 652] width 285 height 31
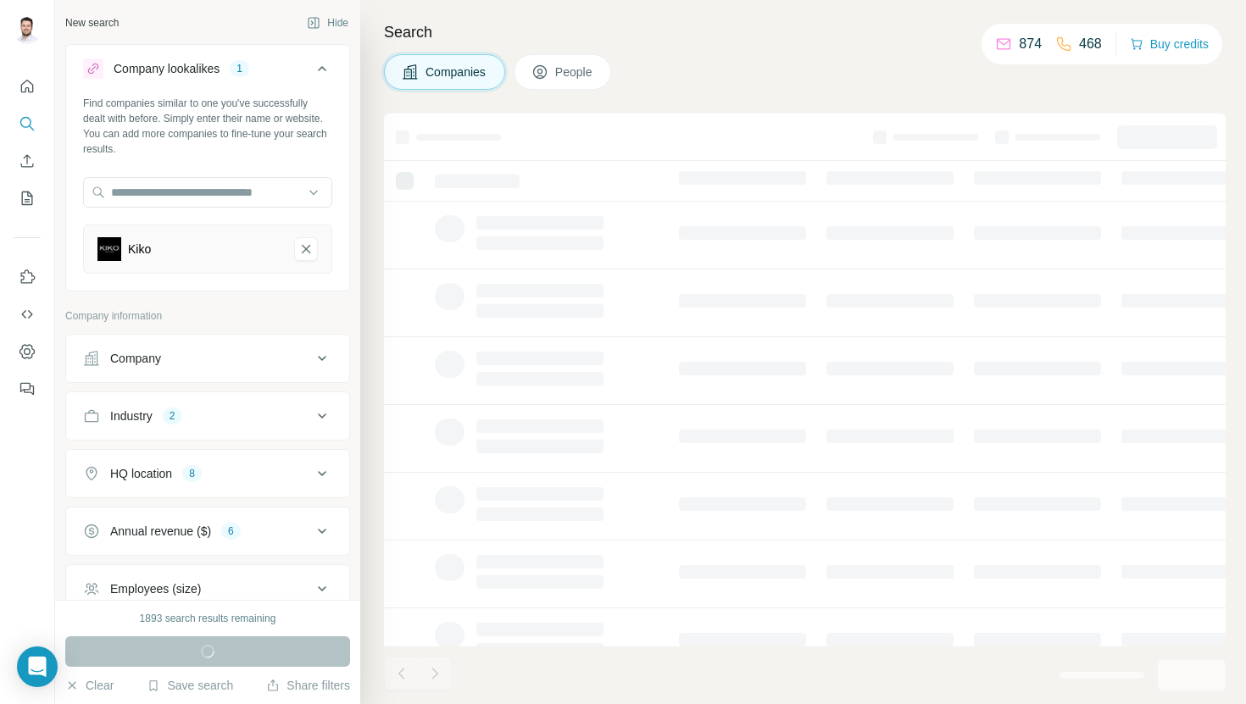
click at [324, 70] on icon at bounding box center [322, 68] width 20 height 20
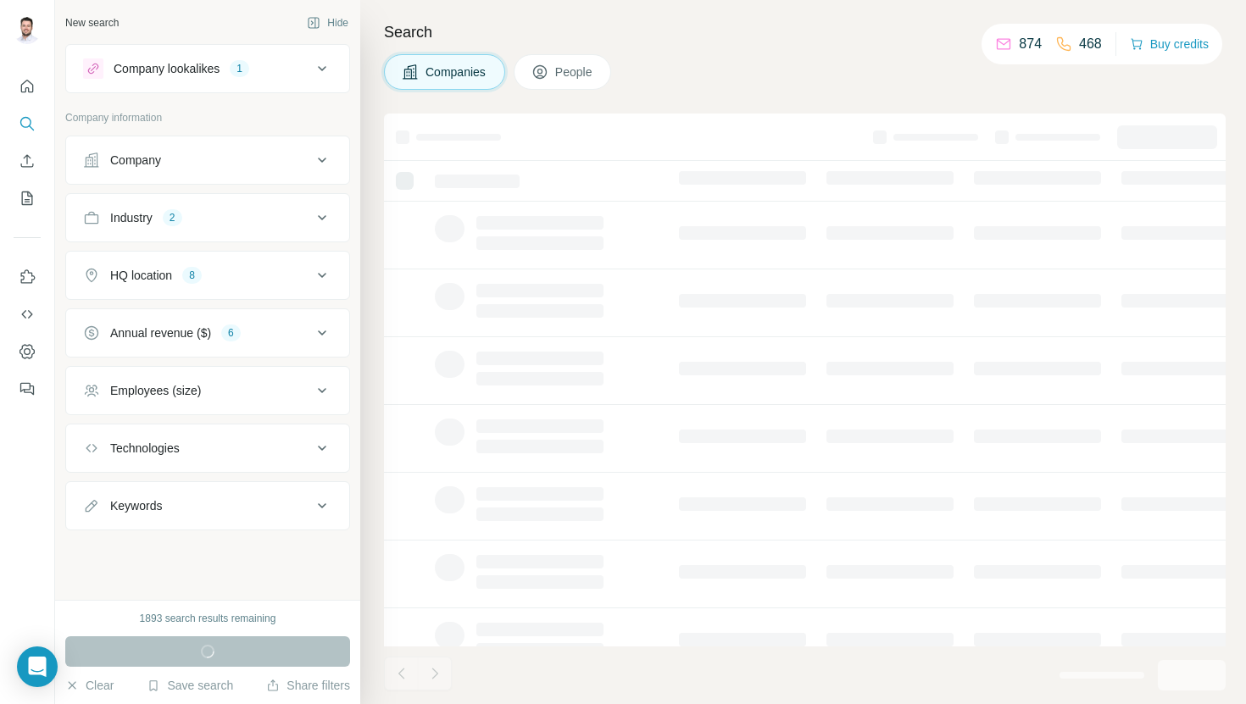
click at [850, 38] on h4 "Search" at bounding box center [805, 32] width 842 height 24
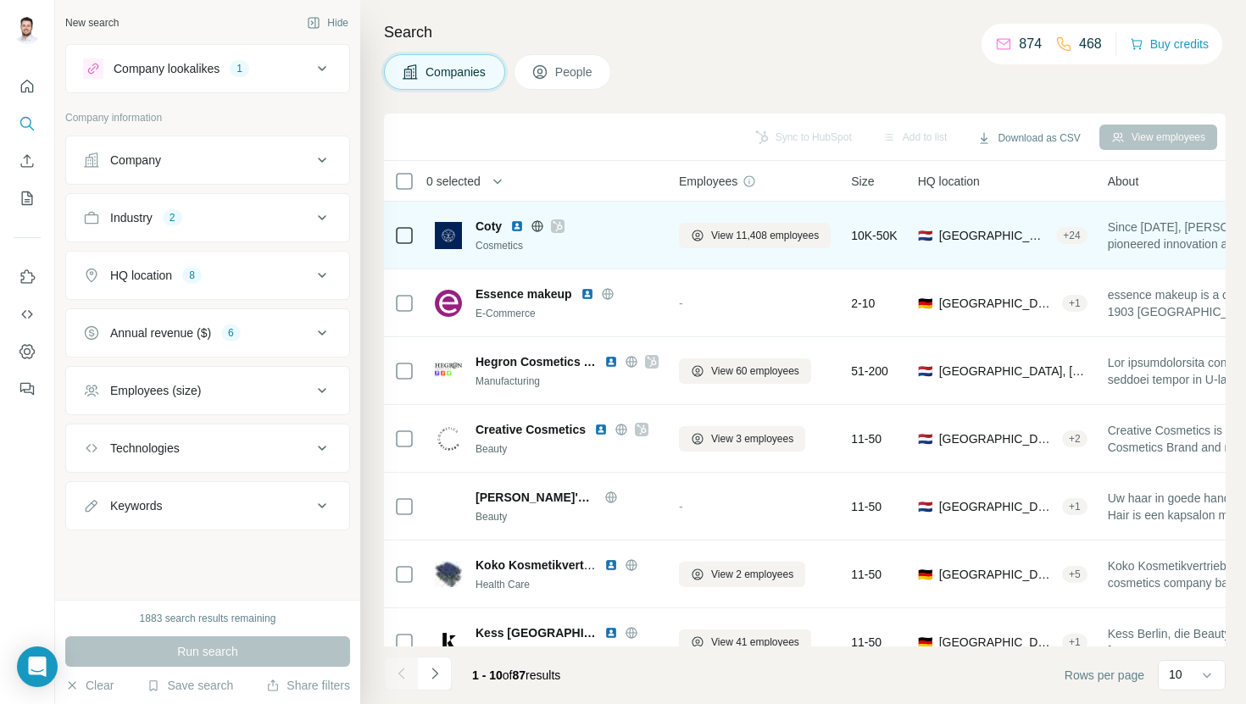
click at [520, 225] on img at bounding box center [517, 227] width 14 height 14
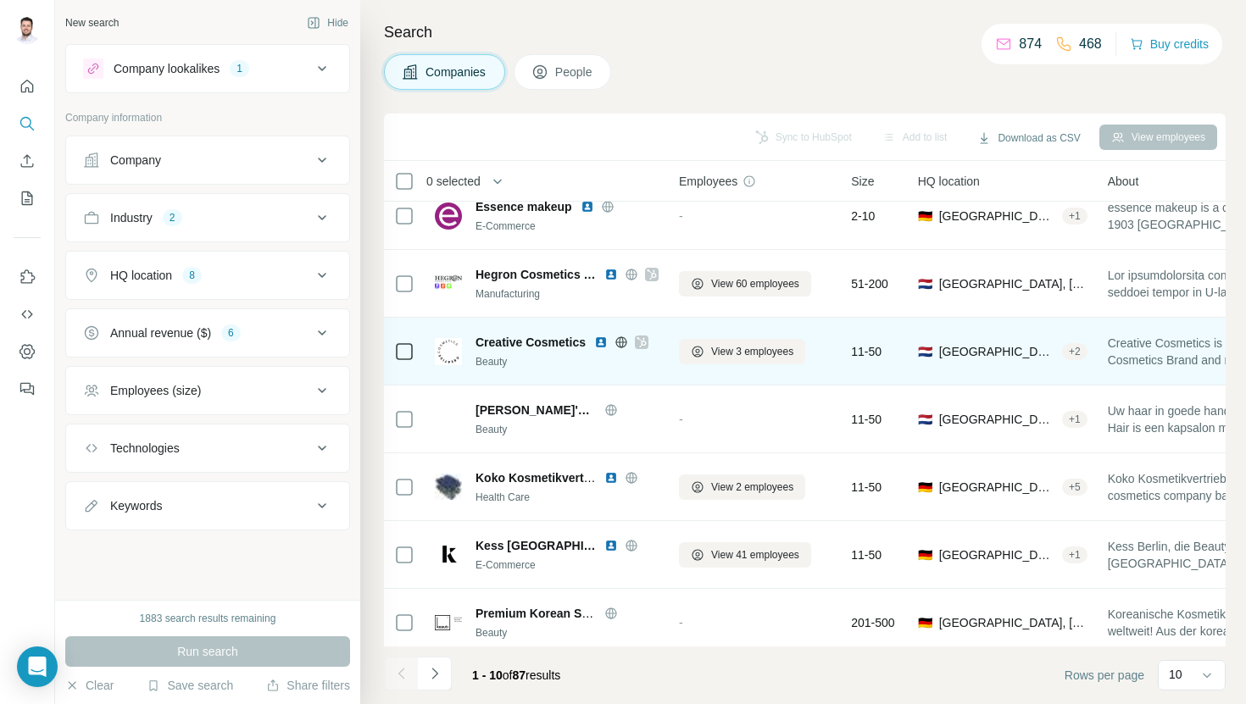
scroll to position [85, 0]
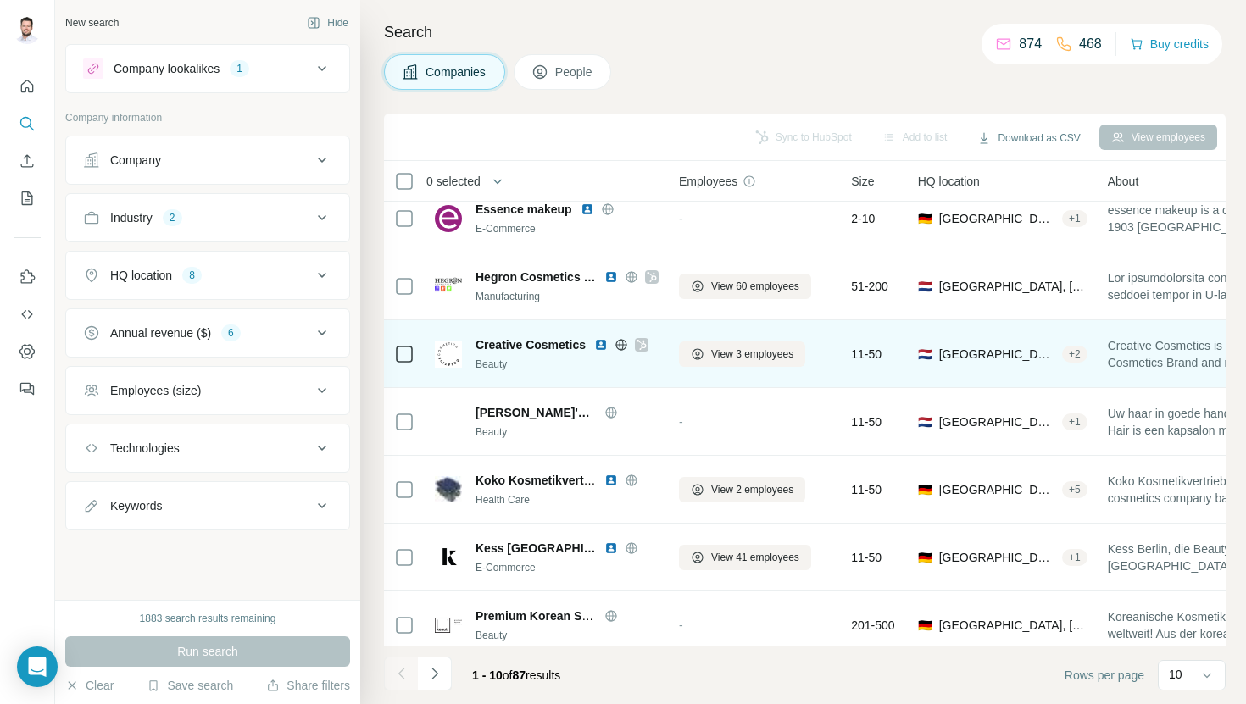
click at [602, 344] on img at bounding box center [601, 345] width 14 height 14
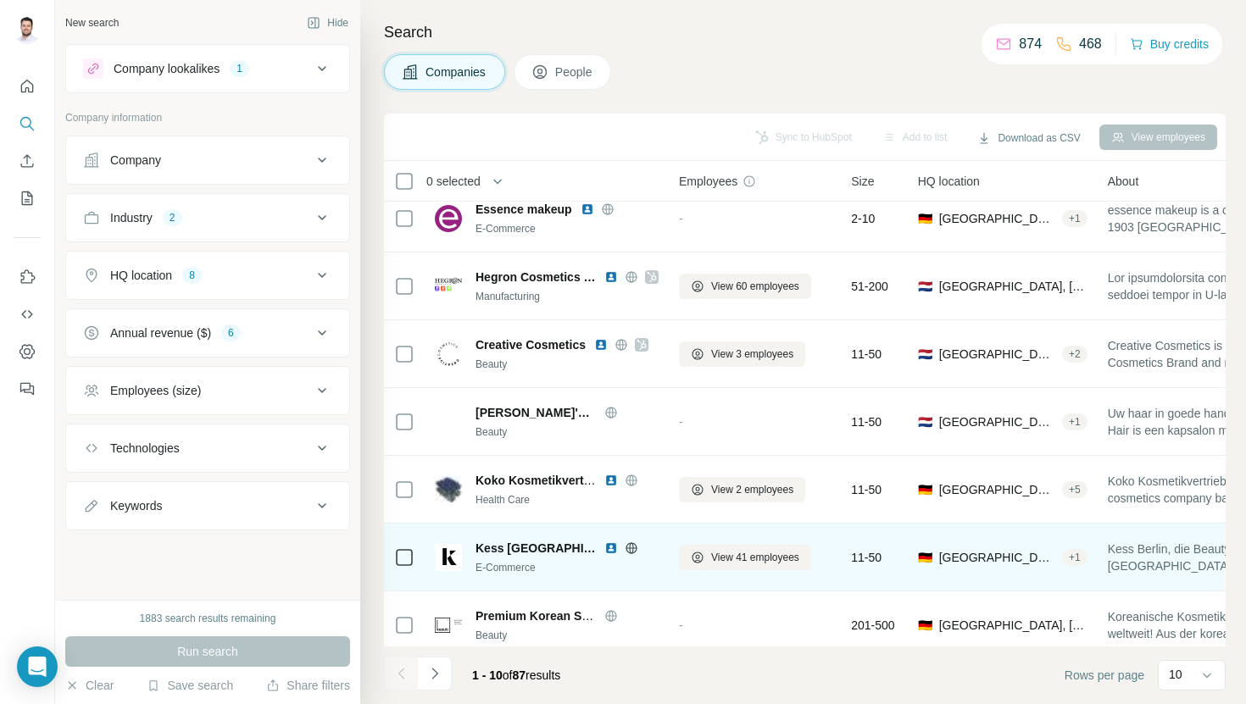
click at [604, 548] on img at bounding box center [611, 549] width 14 height 14
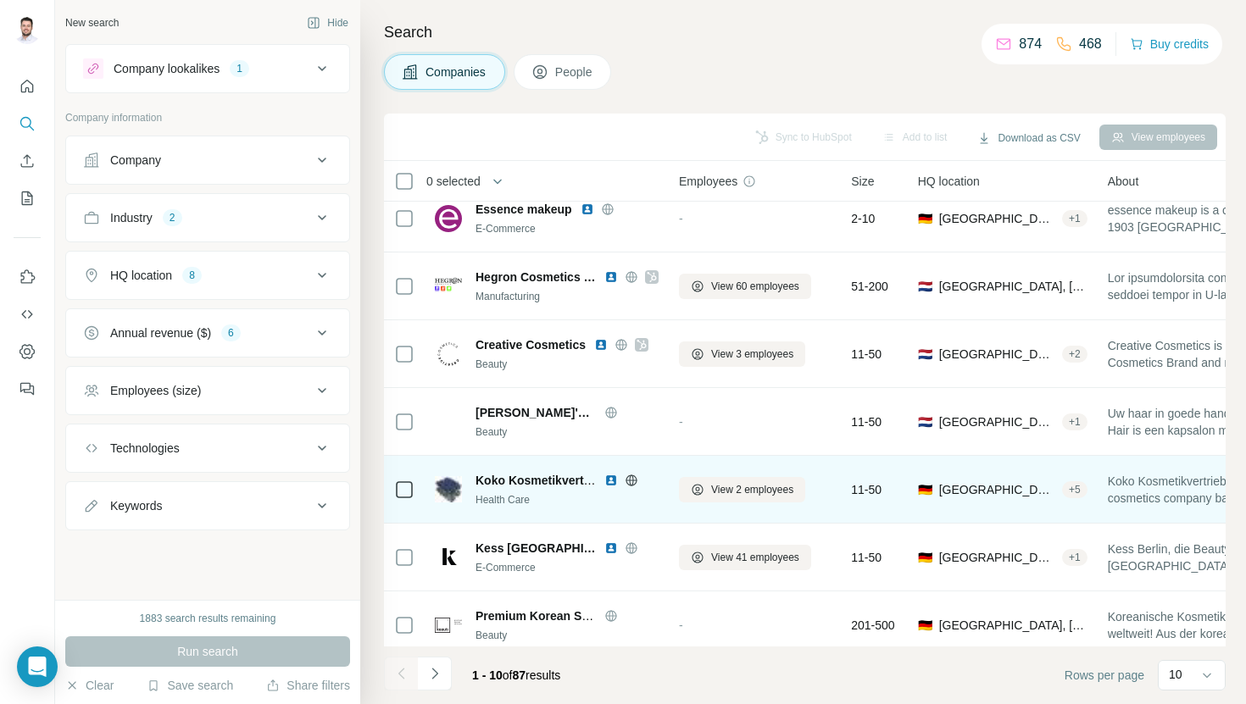
click at [609, 481] on img at bounding box center [611, 481] width 14 height 14
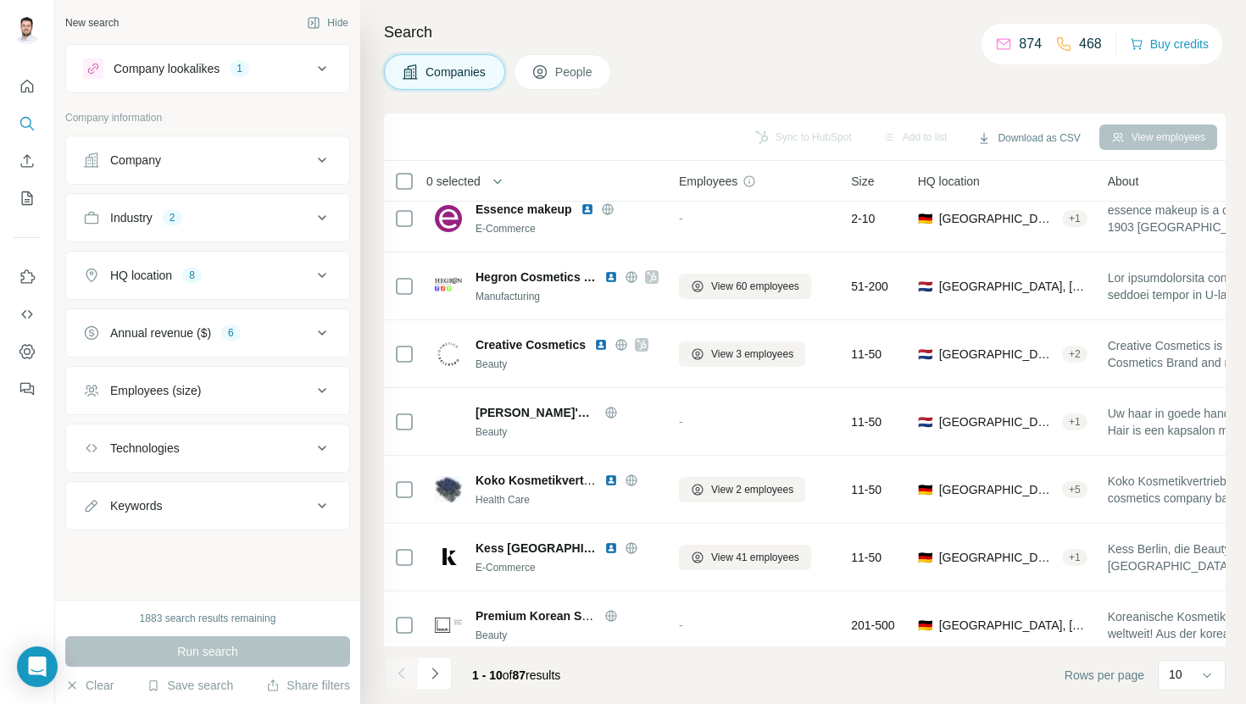
click at [225, 77] on div "Company lookalikes 1" at bounding box center [197, 68] width 229 height 20
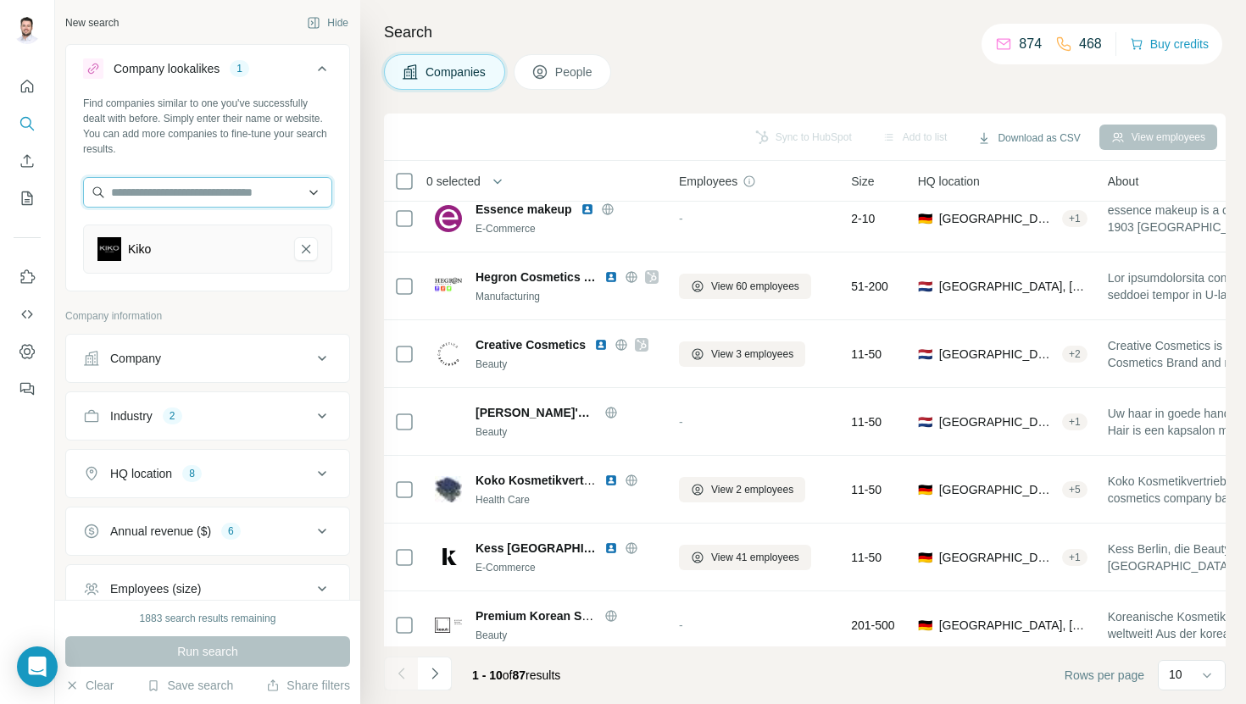
click at [225, 198] on input "text" at bounding box center [207, 192] width 249 height 31
click at [360, 187] on div "Search Companies People Sync to HubSpot Add to list Download as CSV View employ…" at bounding box center [803, 352] width 886 height 704
click at [313, 251] on icon "Kiko-remove-button" at bounding box center [305, 249] width 15 height 17
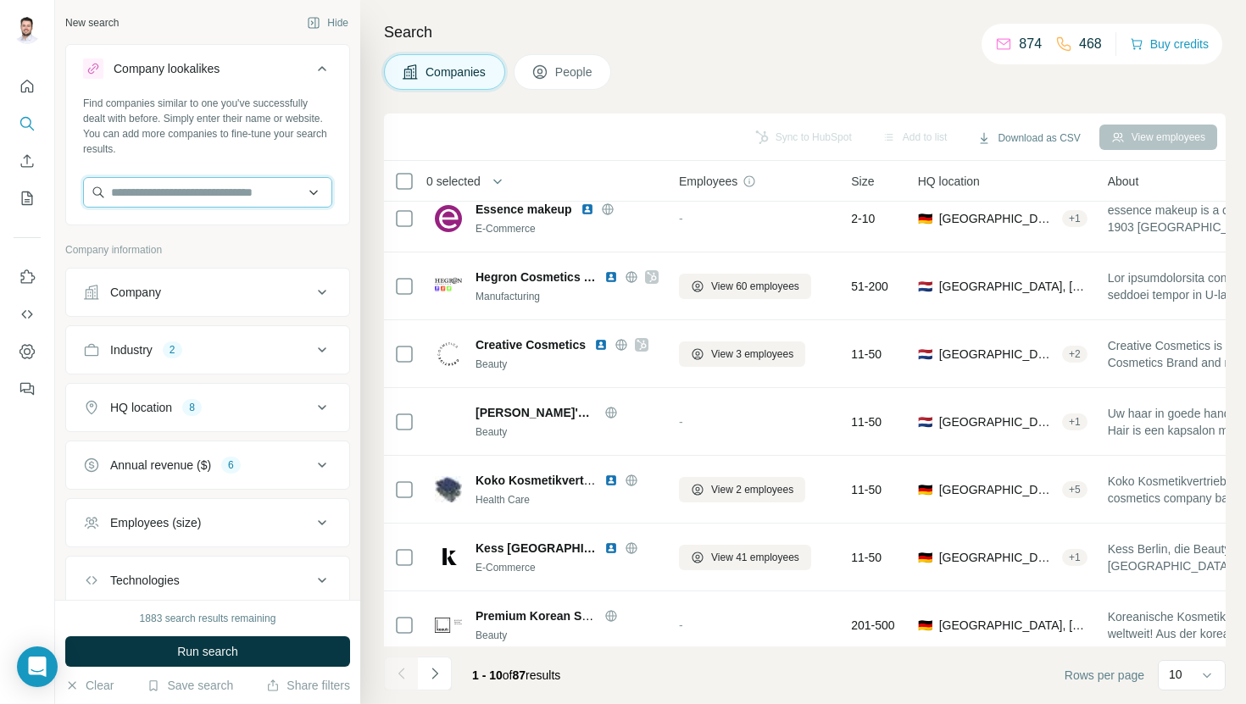
click at [268, 178] on input "text" at bounding box center [207, 192] width 249 height 31
click at [272, 432] on ul "Company Industry 2 HQ location 8 Annual revenue ($) 6 Employees (size) Technolo…" at bounding box center [207, 465] width 285 height 395
click at [279, 411] on div "HQ location 8" at bounding box center [197, 407] width 229 height 17
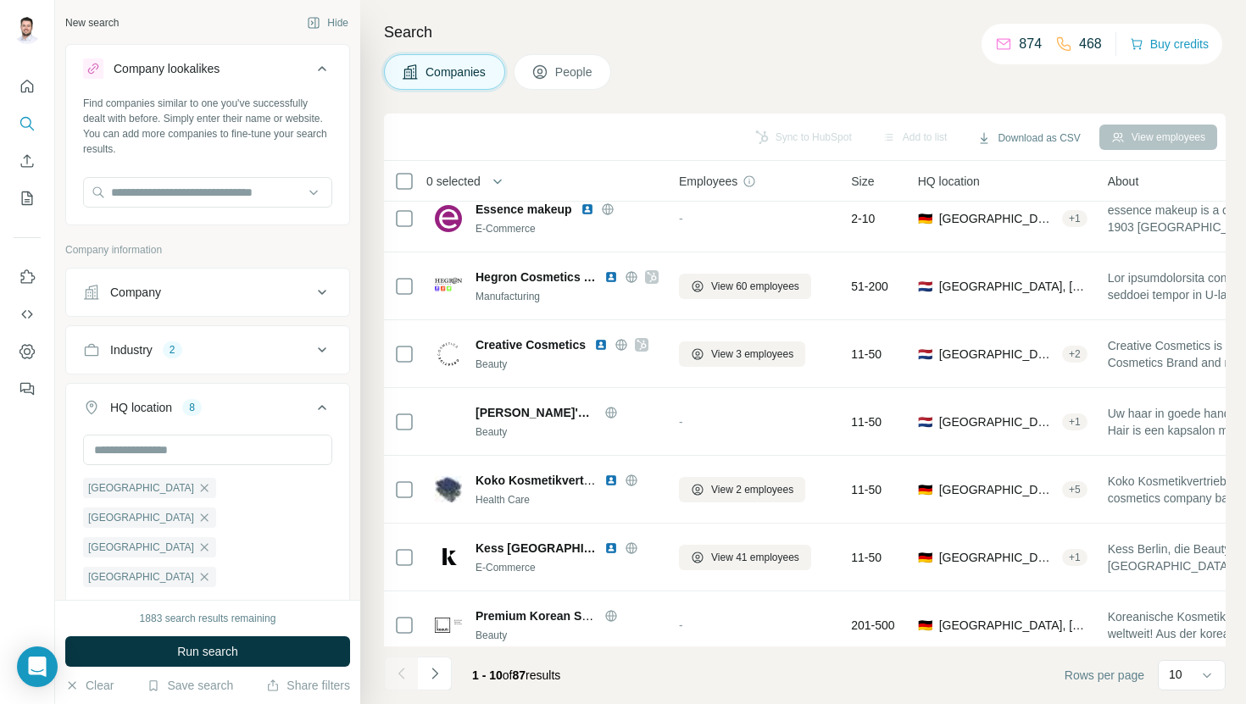
click at [279, 409] on div "HQ location 8" at bounding box center [197, 407] width 229 height 17
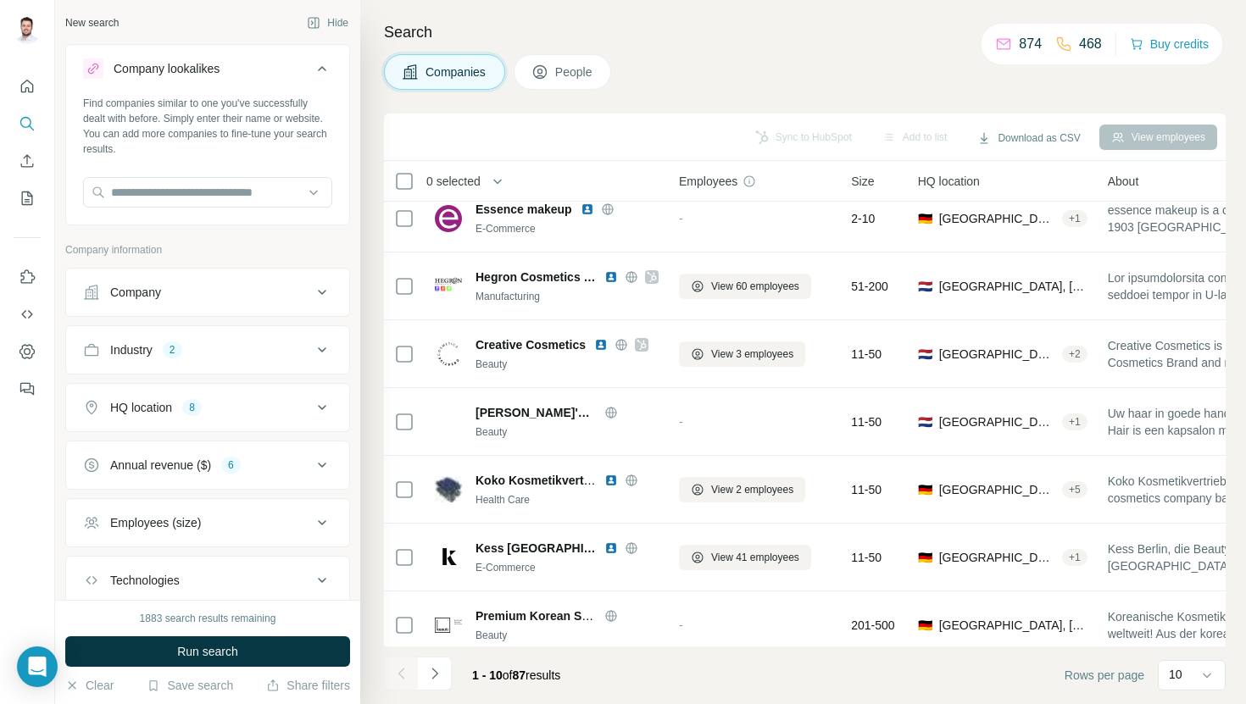
click at [281, 369] on button "Industry 2" at bounding box center [207, 350] width 283 height 41
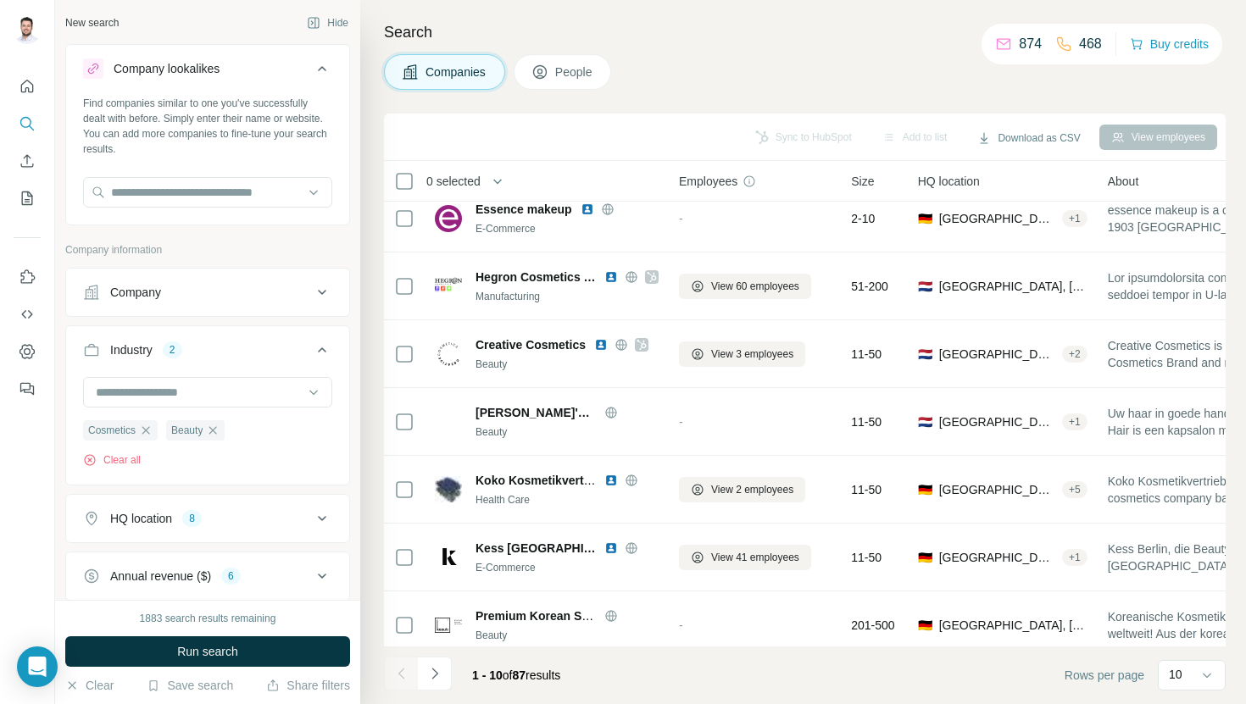
click at [282, 365] on button "Industry 2" at bounding box center [207, 353] width 283 height 47
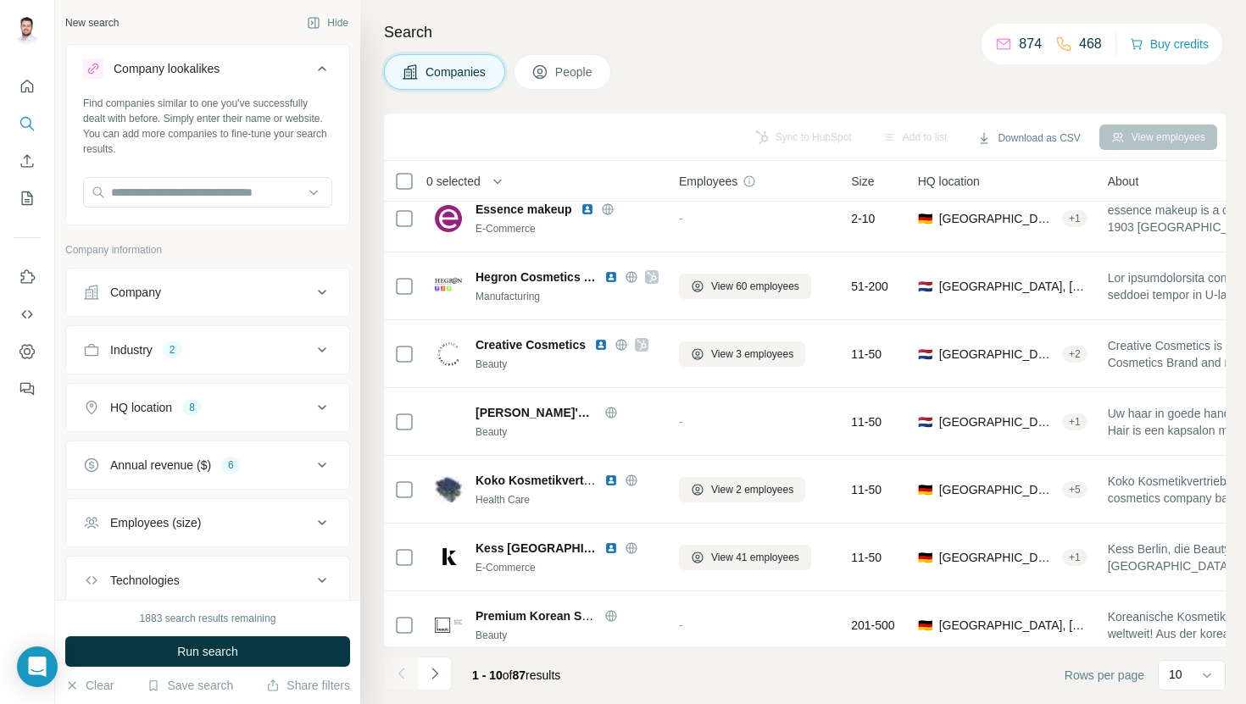
click at [299, 366] on button "Industry 2" at bounding box center [207, 350] width 283 height 41
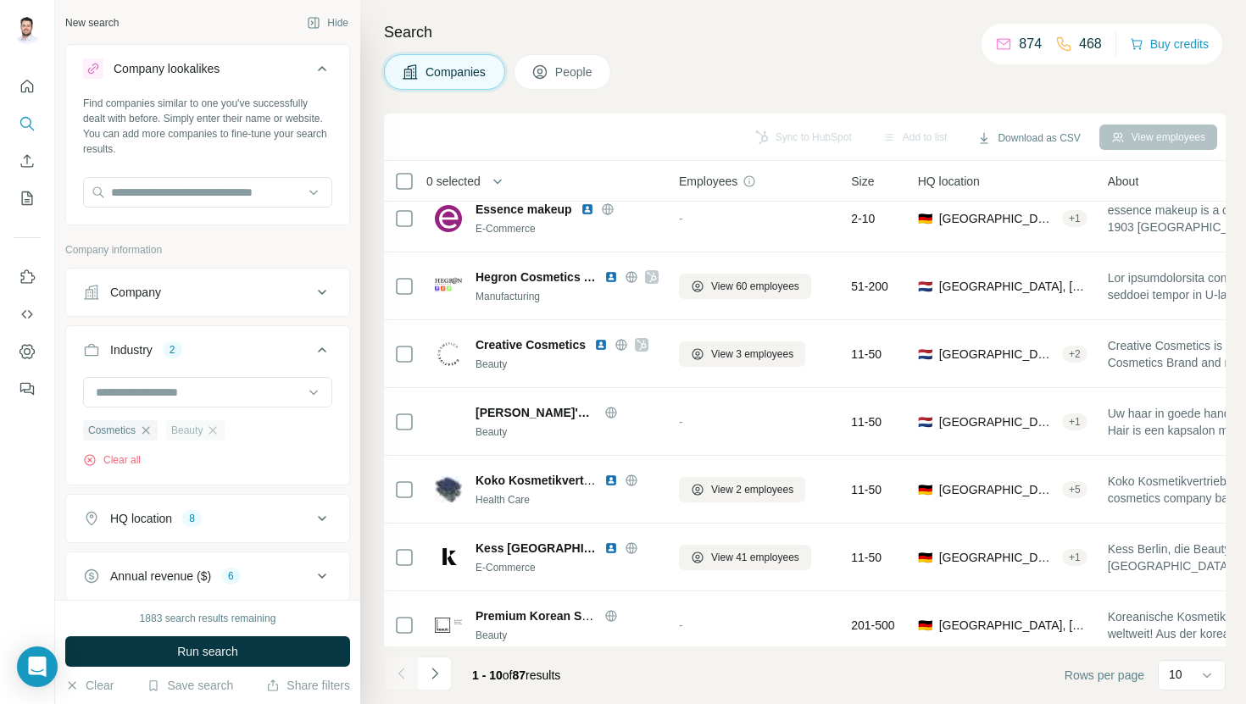
click at [225, 426] on div "Beauty" at bounding box center [195, 430] width 58 height 20
click at [149, 432] on icon "button" at bounding box center [146, 431] width 14 height 14
click at [131, 434] on icon "button" at bounding box center [130, 431] width 14 height 14
click at [155, 396] on input at bounding box center [198, 392] width 209 height 19
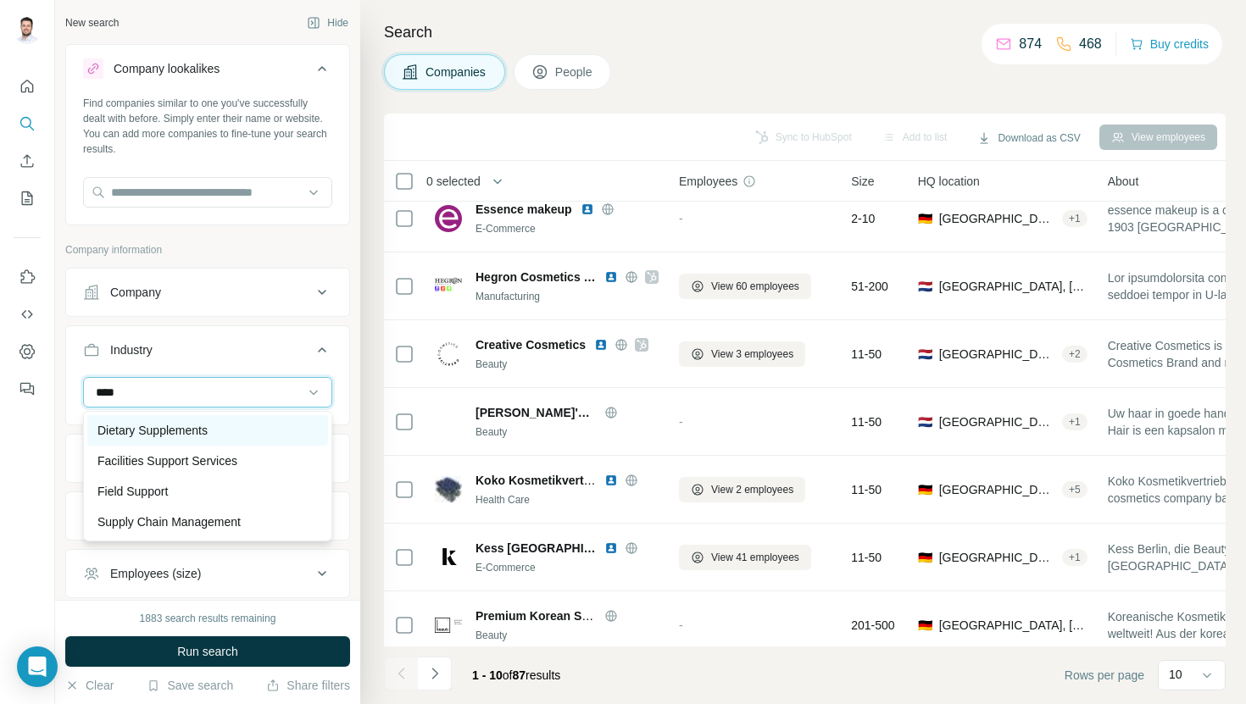
type input "****"
click at [157, 428] on p "Dietary Supplements" at bounding box center [152, 430] width 110 height 17
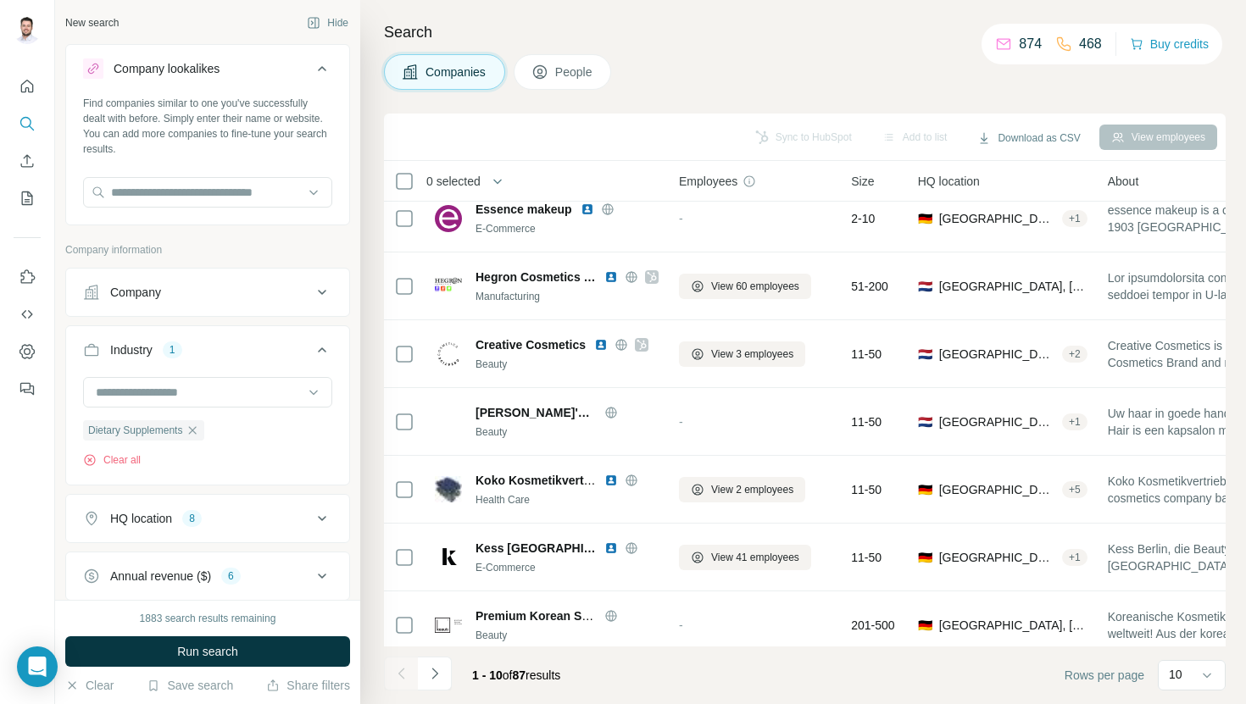
click at [308, 354] on div "Industry 1" at bounding box center [197, 350] width 229 height 17
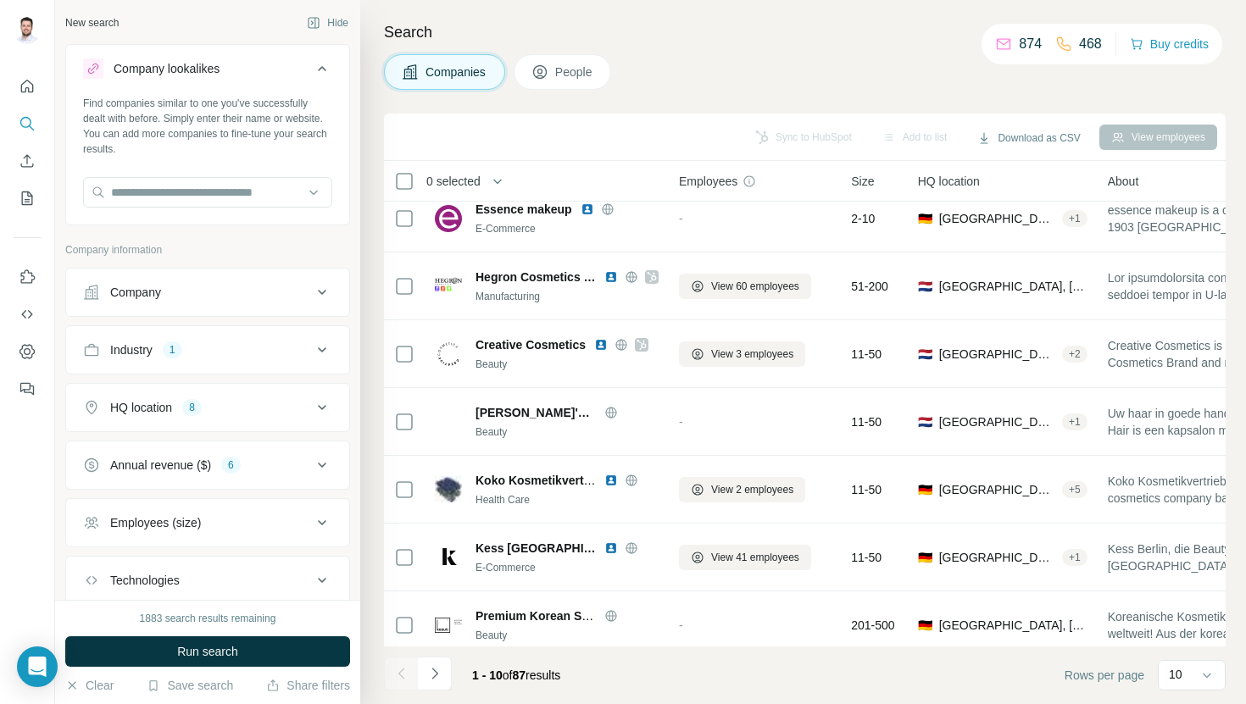
click at [296, 42] on div "New search Hide Company lookalikes Find companies similar to one you've success…" at bounding box center [207, 300] width 305 height 600
click at [296, 58] on button "Company lookalikes" at bounding box center [207, 71] width 283 height 47
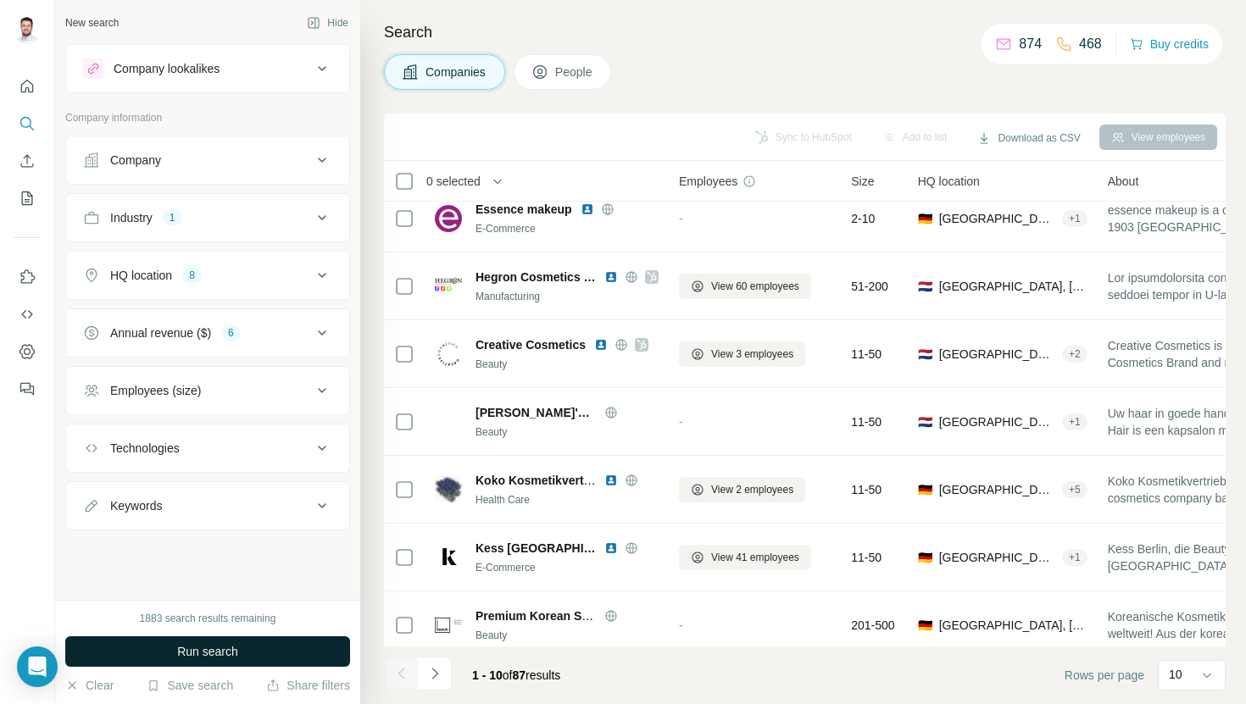
click at [217, 647] on span "Run search" at bounding box center [207, 651] width 61 height 17
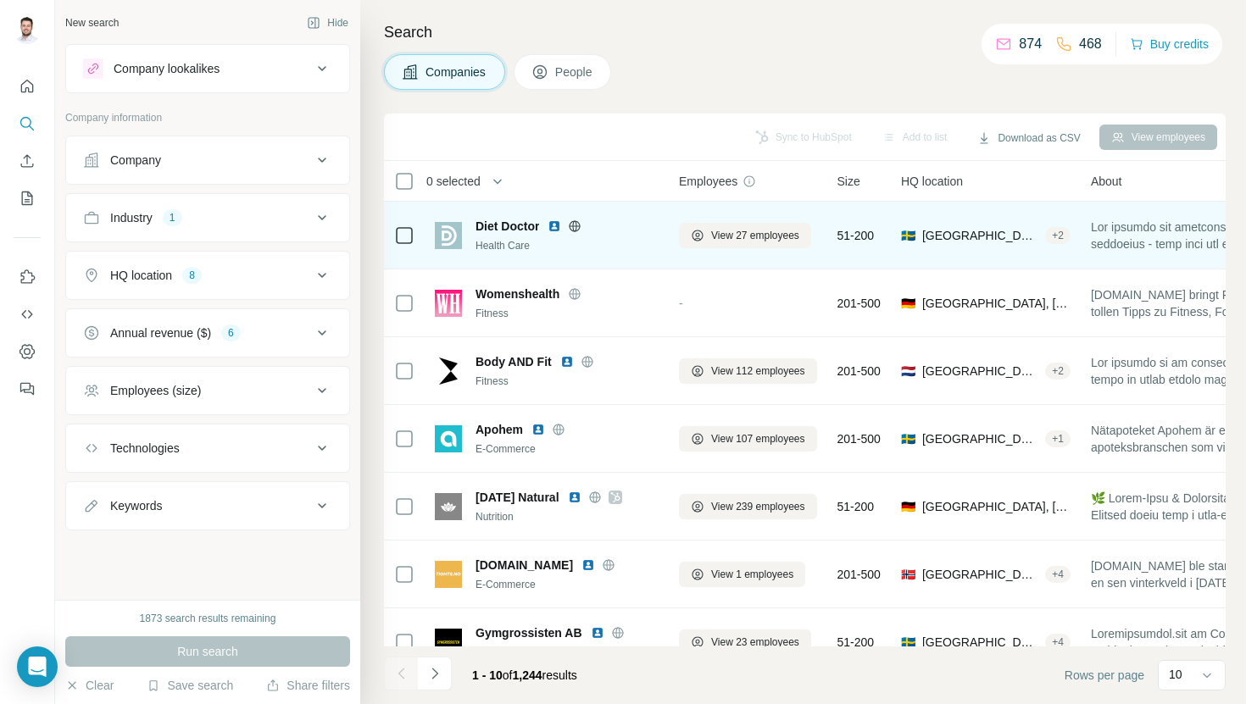
click at [558, 222] on img at bounding box center [555, 227] width 14 height 14
